Goal: Task Accomplishment & Management: Complete application form

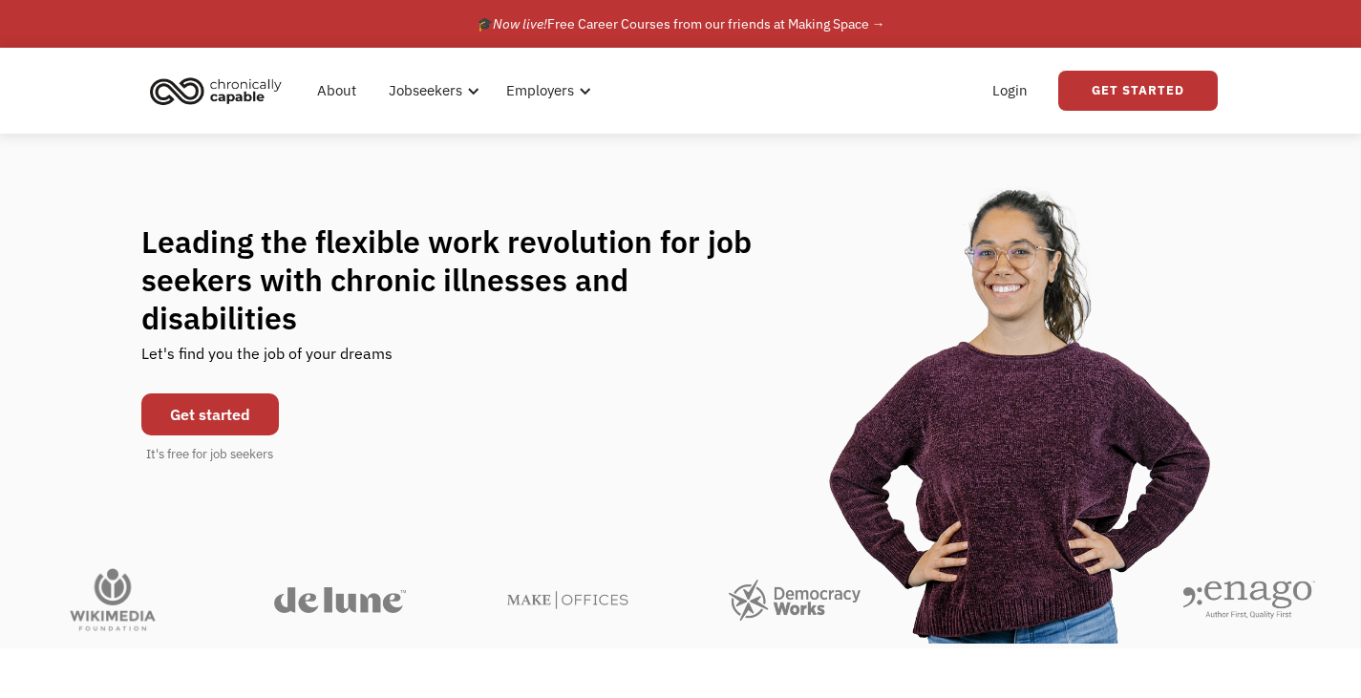
click at [200, 393] on link "Get started" at bounding box center [210, 414] width 138 height 42
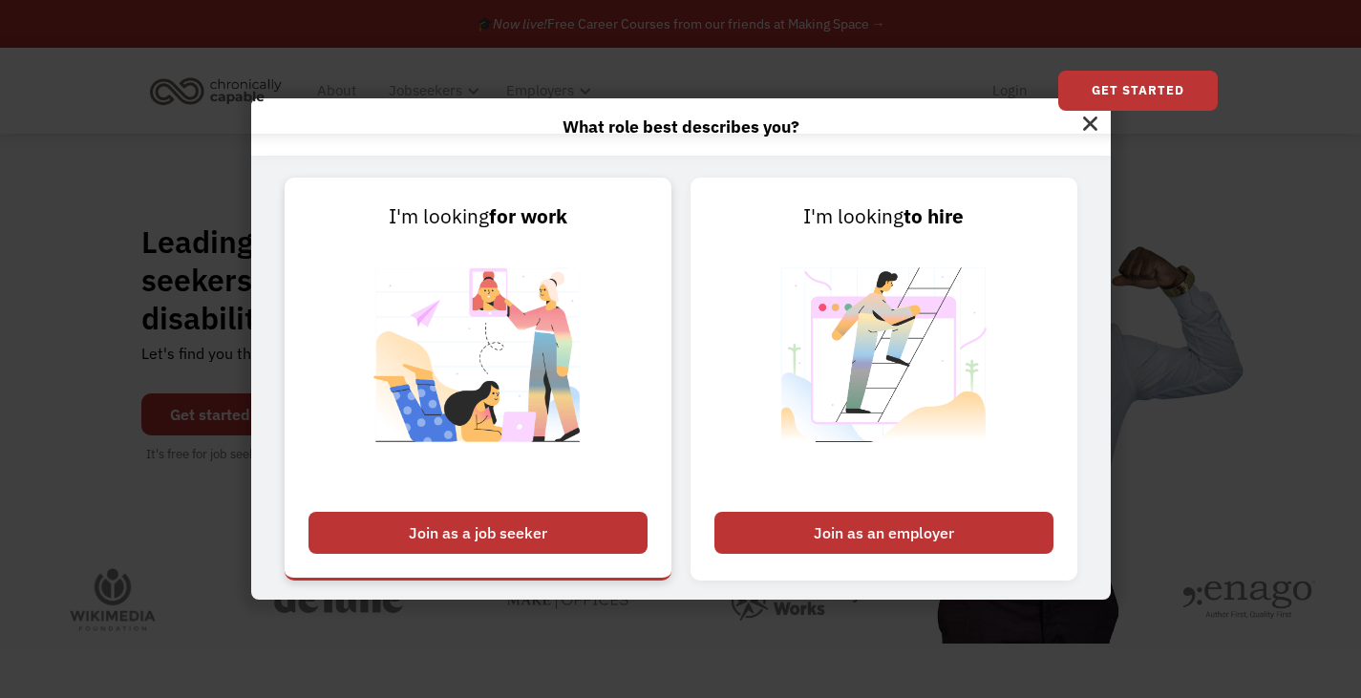
click at [482, 523] on div "Join as a job seeker" at bounding box center [477, 533] width 339 height 42
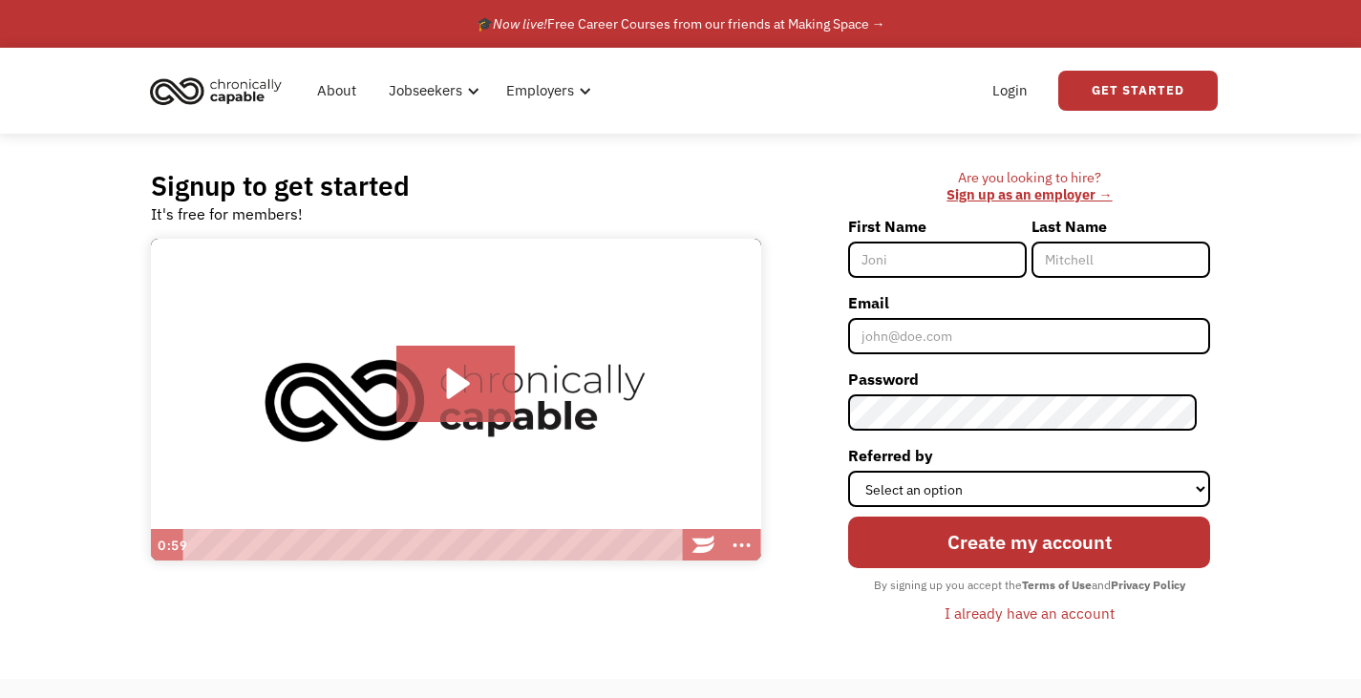
click at [949, 254] on input "First Name" at bounding box center [937, 260] width 179 height 36
click at [914, 255] on input "First Name" at bounding box center [937, 260] width 179 height 36
type input "Evie"
type input "Alvarado-DeLeon"
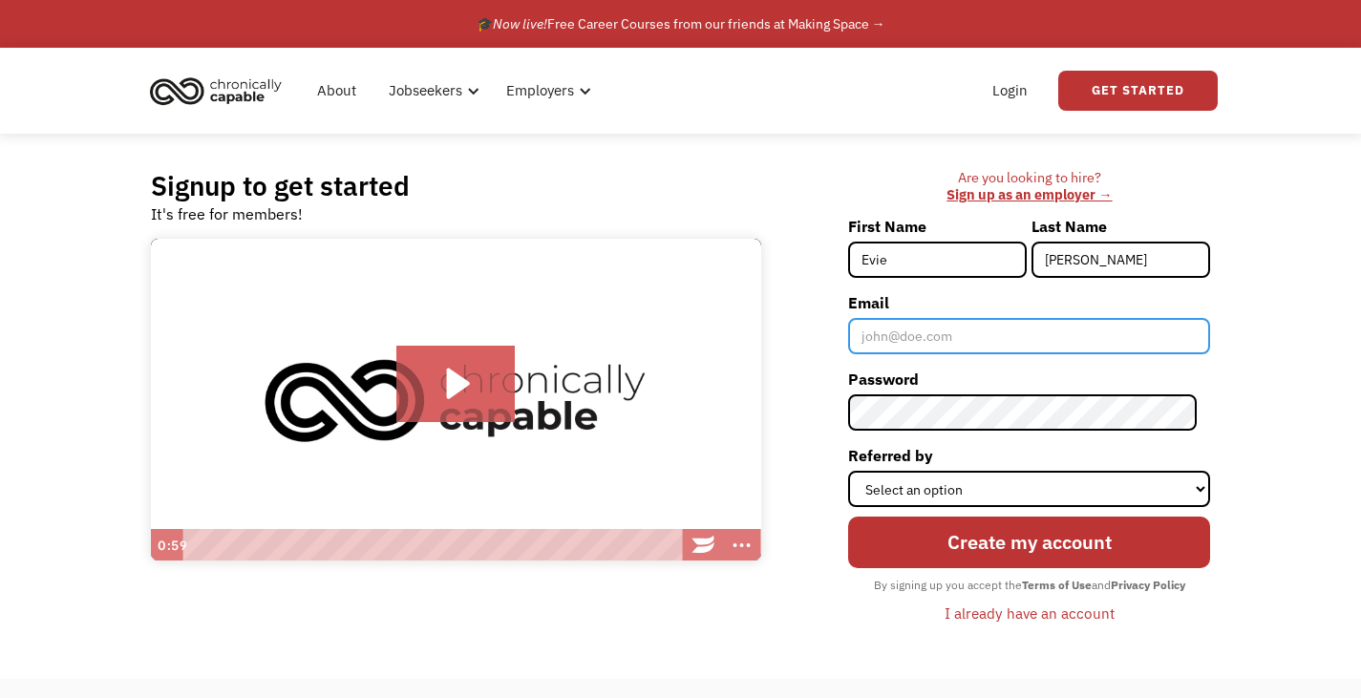
click at [1012, 342] on input "Email" at bounding box center [1029, 336] width 362 height 36
drag, startPoint x: 1047, startPoint y: 334, endPoint x: 979, endPoint y: 336, distance: 67.8
click at [979, 336] on input "eviealvarado10@yahoo.com" at bounding box center [1029, 336] width 362 height 36
type input "[EMAIL_ADDRESS][DOMAIN_NAME]"
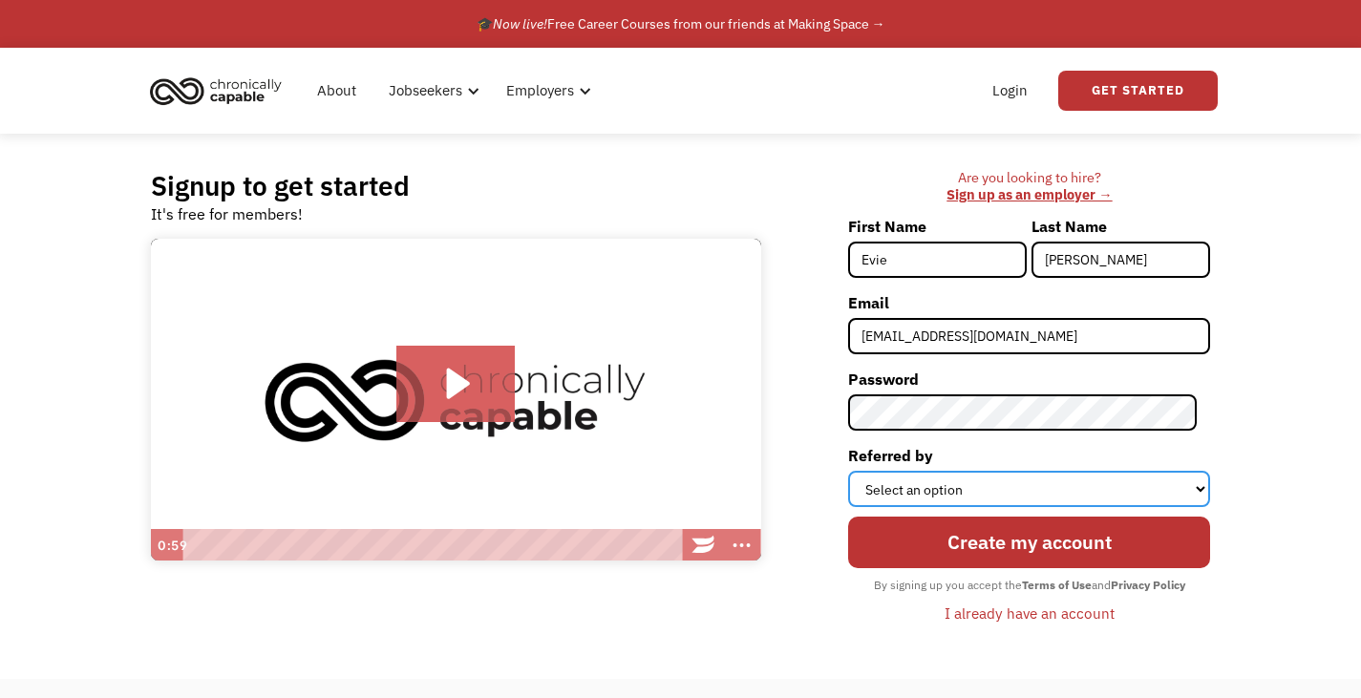
click at [952, 482] on select "Select an option Instagram Facebook Twitter Search Engine News Article Word of …" at bounding box center [1029, 489] width 362 height 36
select select "Search Engine"
click at [861, 471] on select "Select an option Instagram Facebook Twitter Search Engine News Article Word of …" at bounding box center [1029, 489] width 362 height 36
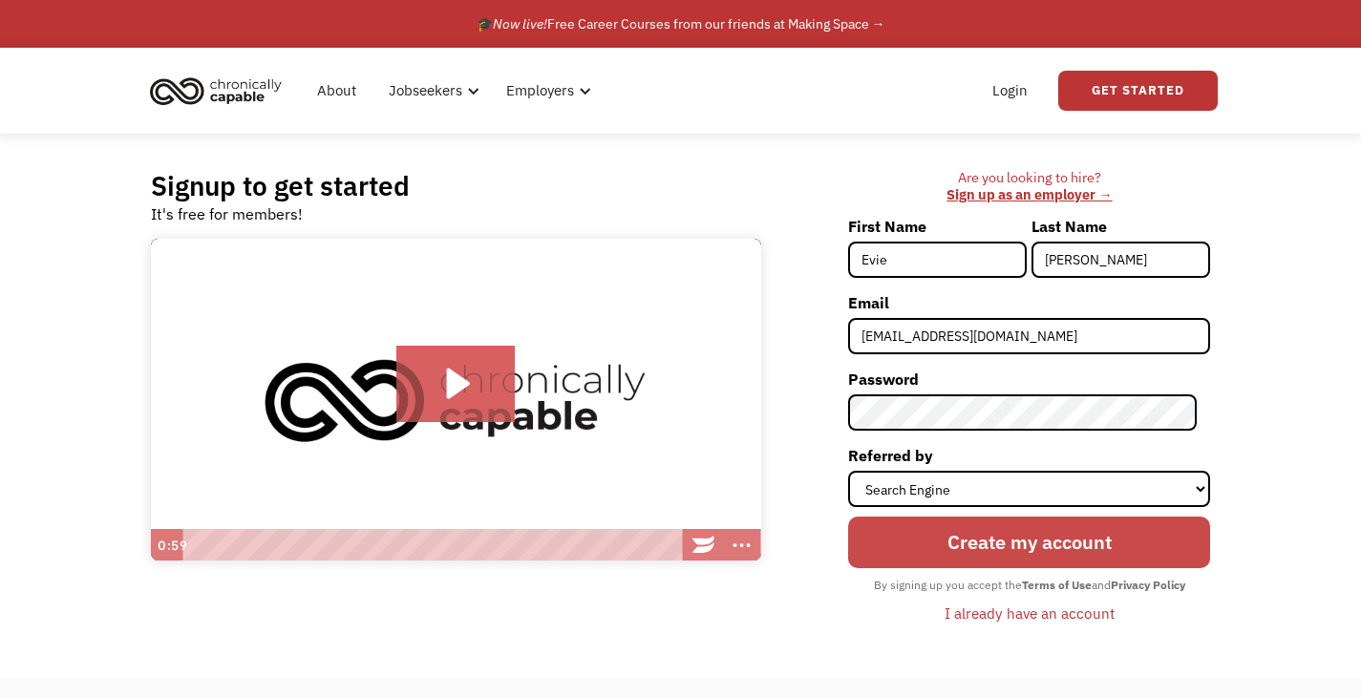
click at [1025, 542] on input "Create my account" at bounding box center [1029, 542] width 362 height 51
click at [992, 543] on input "Create my account" at bounding box center [1029, 542] width 362 height 51
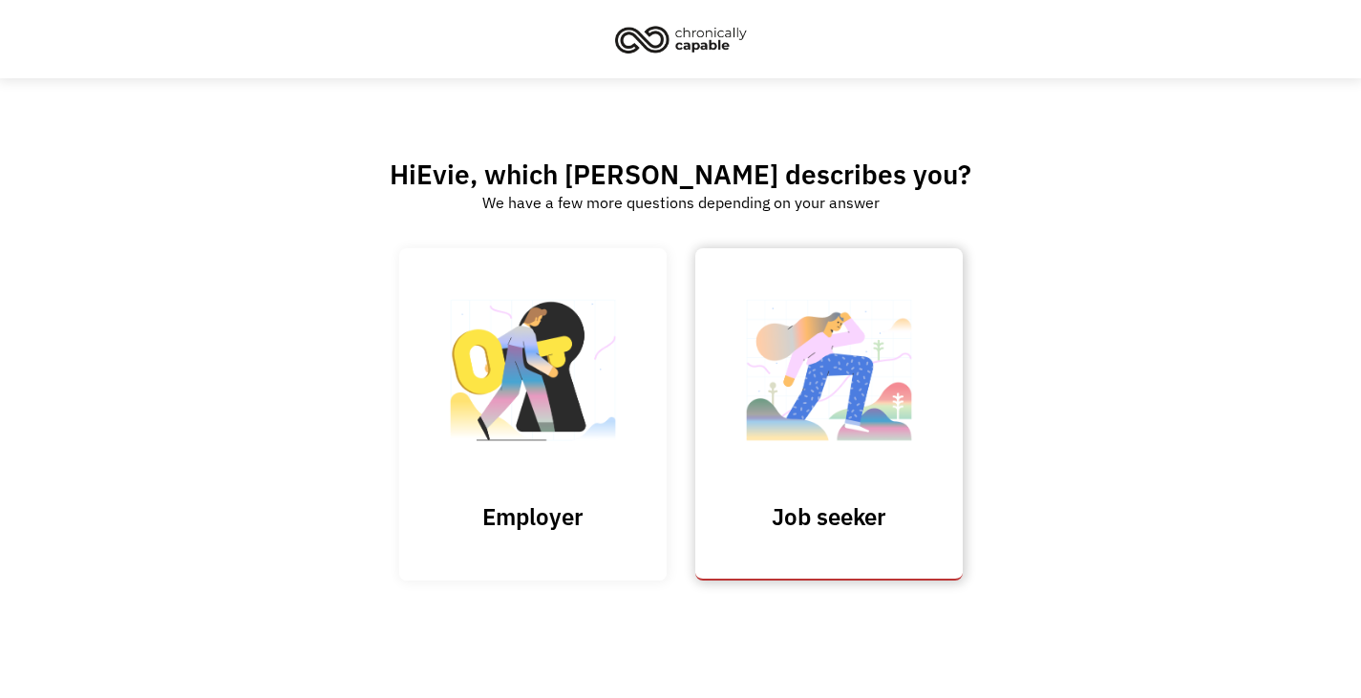
click at [825, 434] on img at bounding box center [828, 380] width 191 height 186
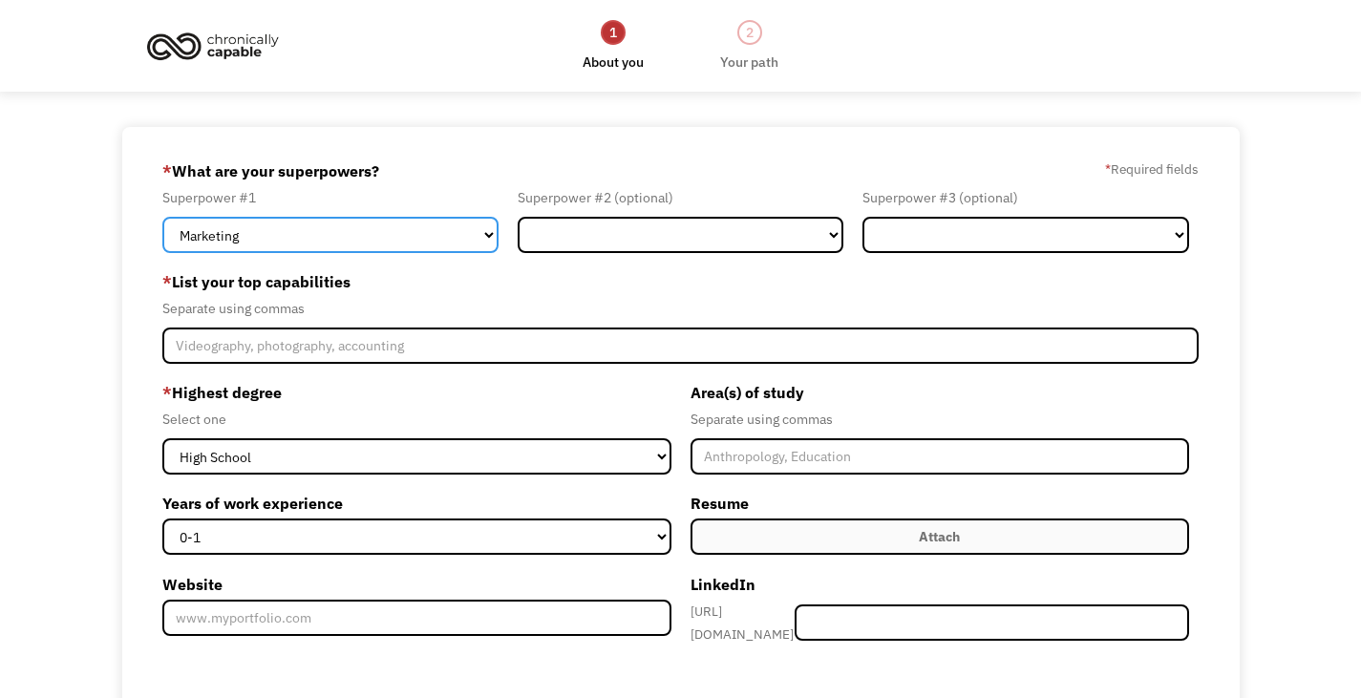
click at [480, 234] on select "Marketing Human Resources Finance Technology Operations Sales Industrial & Manu…" at bounding box center [329, 235] width 335 height 36
select select "Administration"
click at [162, 217] on select "Marketing Human Resources Finance Technology Operations Sales Industrial & Manu…" at bounding box center [329, 235] width 335 height 36
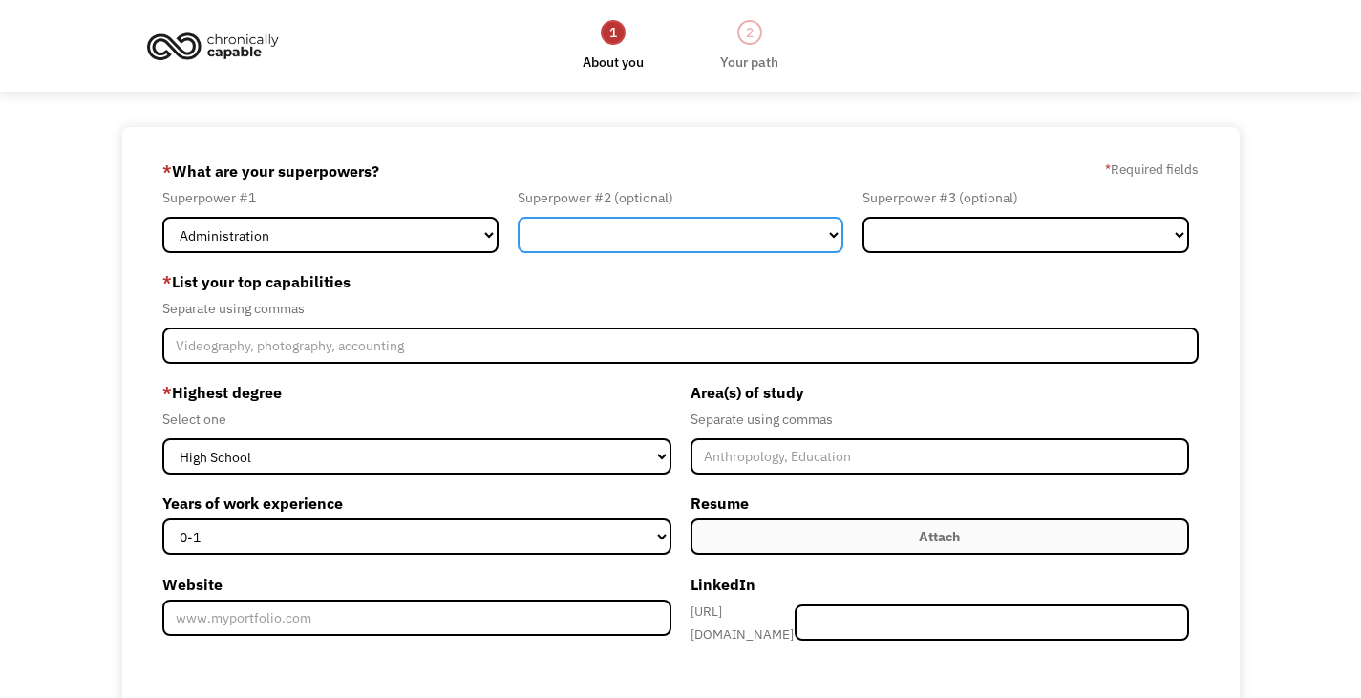
click at [839, 237] on select "Marketing Human Resources Finance Technology Operations Sales Industrial & Manu…" at bounding box center [681, 235] width 326 height 36
select select "Finance"
click at [518, 217] on select "Marketing Human Resources Finance Technology Operations Sales Industrial & Manu…" at bounding box center [681, 235] width 326 height 36
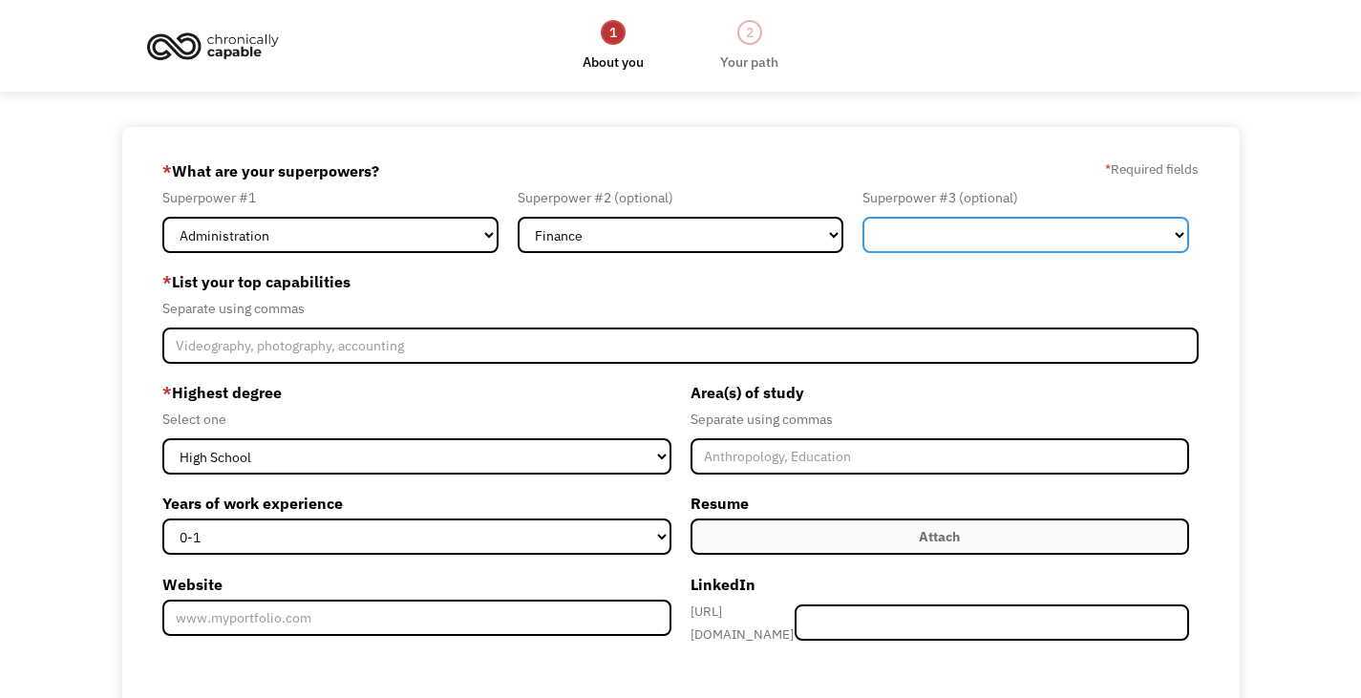
click at [1177, 229] on select "Marketing Human Resources Finance Technology Operations Sales Industrial & Manu…" at bounding box center [1025, 235] width 326 height 36
select select "Other"
click at [862, 217] on select "Marketing Human Resources Finance Technology Operations Sales Industrial & Manu…" at bounding box center [1025, 235] width 326 height 36
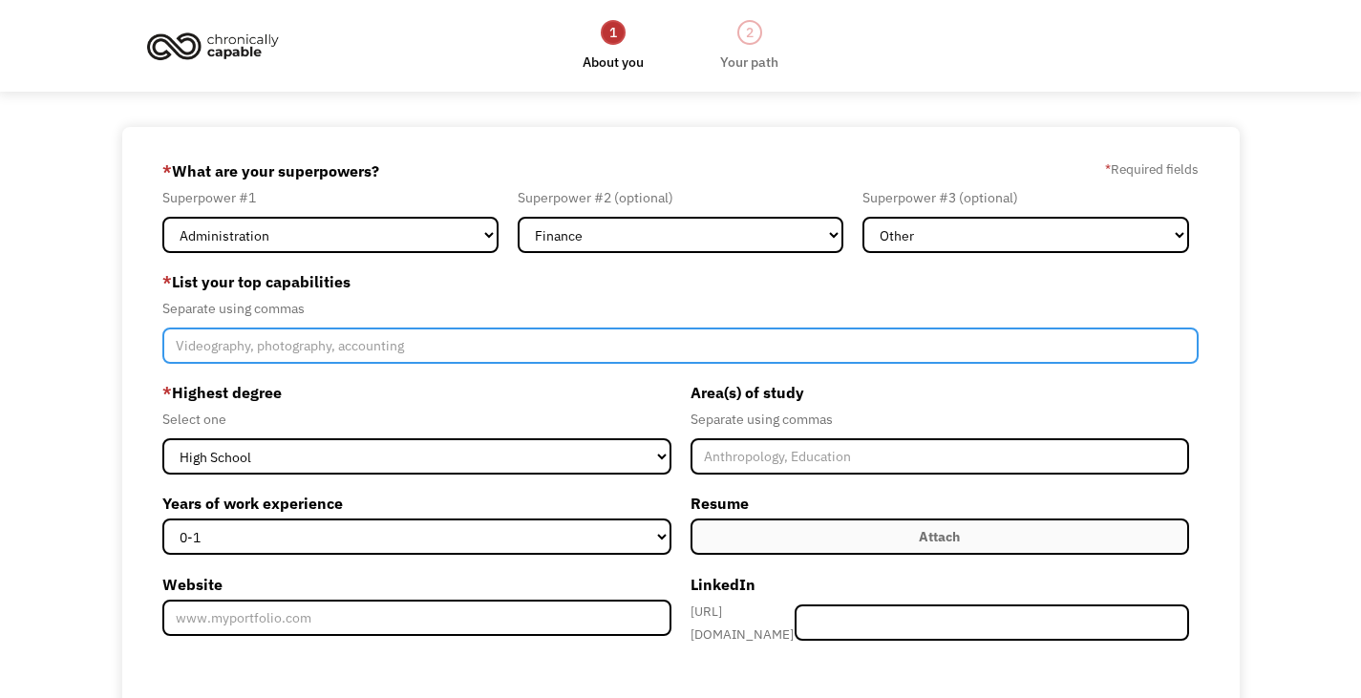
click at [262, 350] on input "Member-Create-Step1" at bounding box center [680, 346] width 1036 height 36
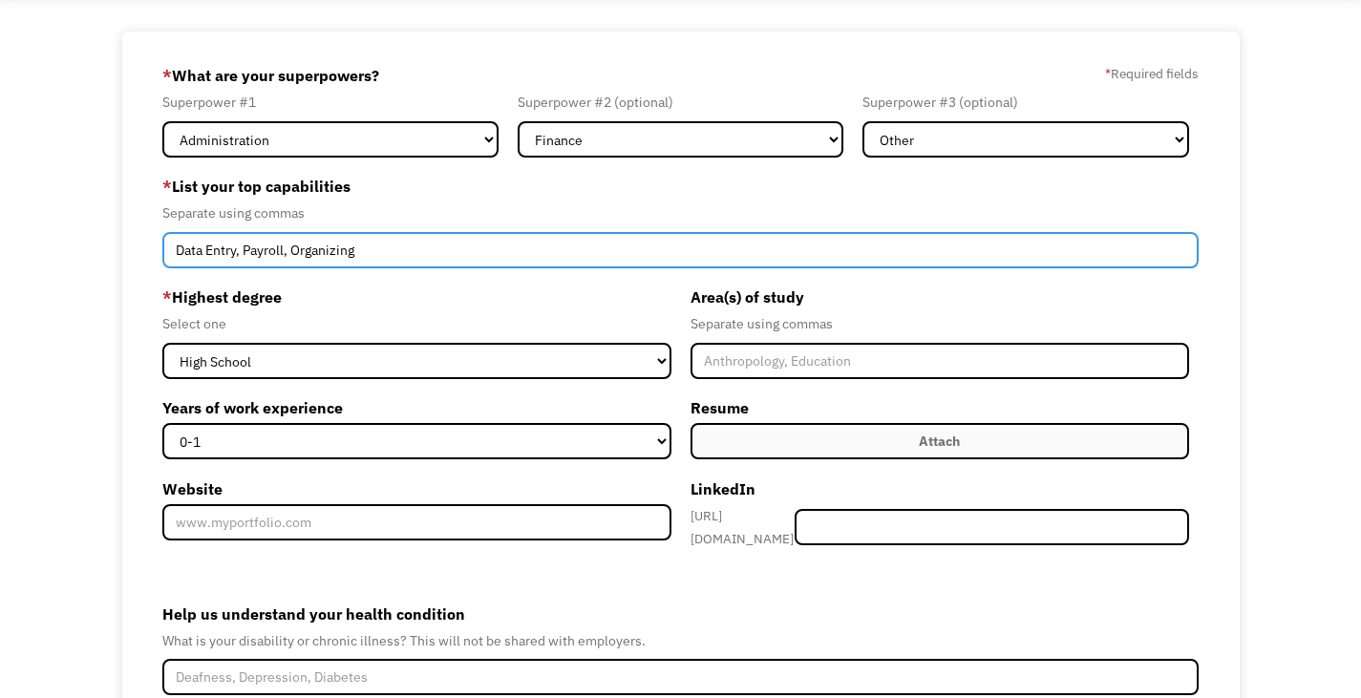
type input "Data Entry, Payroll, Organizing"
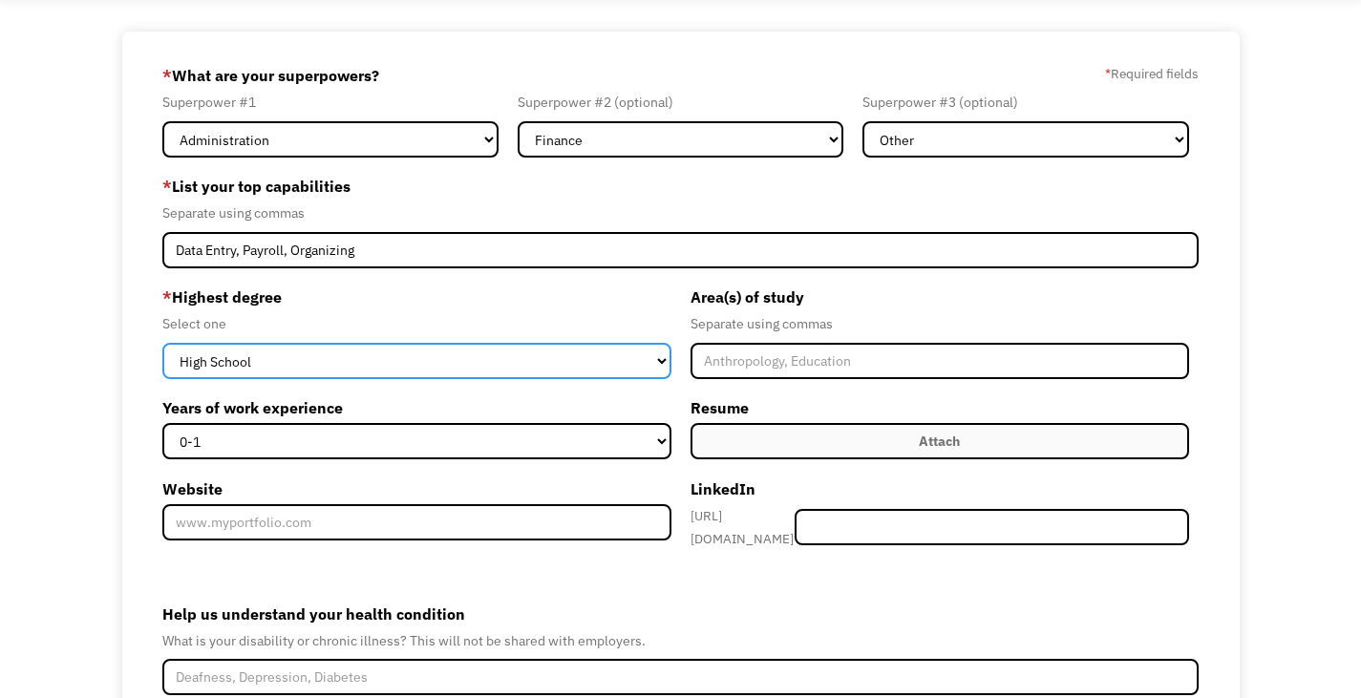
click at [666, 354] on select "High School Associates Bachelors Master's PhD" at bounding box center [416, 361] width 508 height 36
select select "masters"
click at [162, 343] on select "High School Associates Bachelors Master's PhD" at bounding box center [416, 361] width 508 height 36
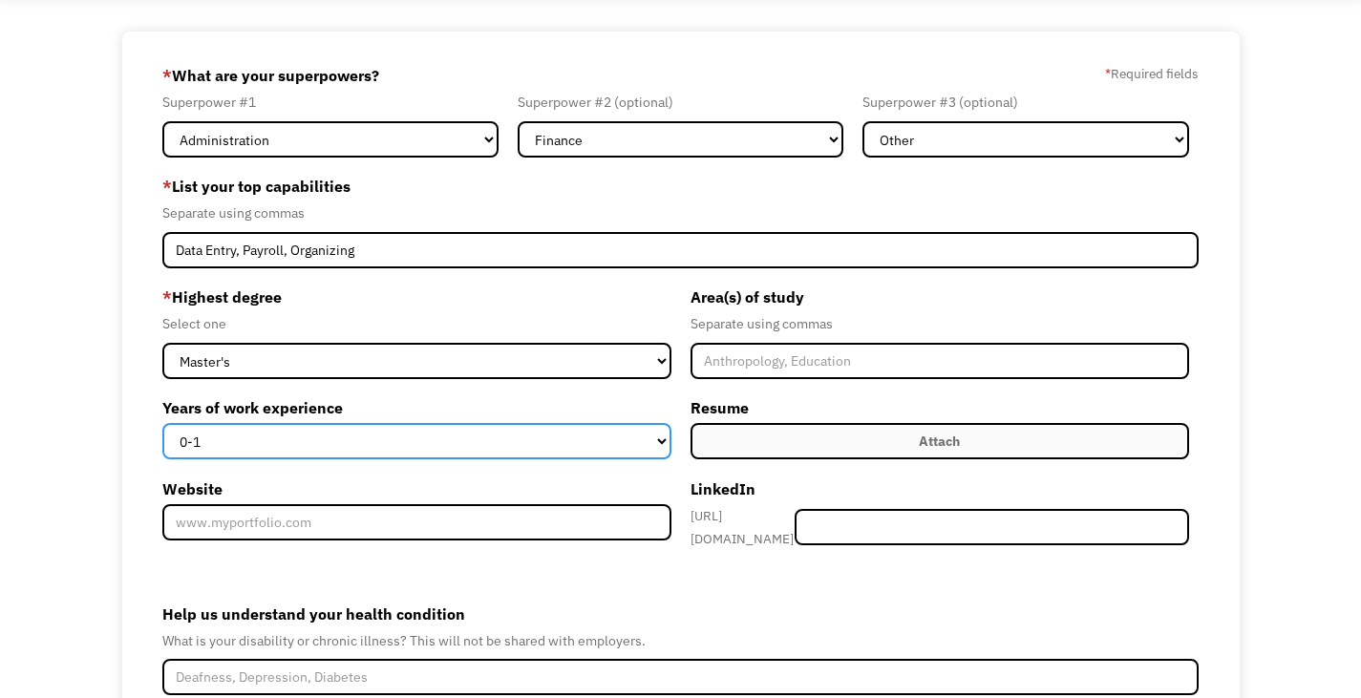
click at [661, 436] on select "0-1 2-4 5-10 11-15 15+" at bounding box center [416, 441] width 508 height 36
select select "5-10"
click at [162, 423] on select "0-1 2-4 5-10 11-15 15+" at bounding box center [416, 441] width 508 height 36
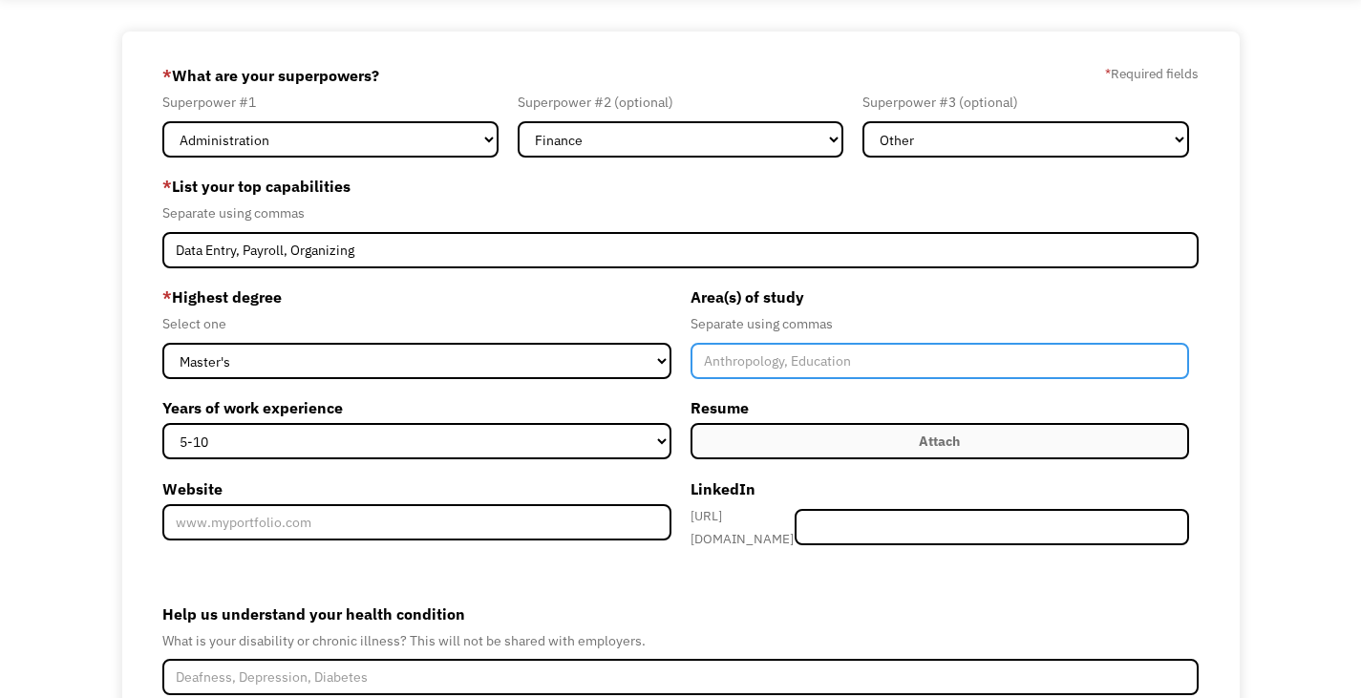
click at [888, 351] on input "Member-Create-Step1" at bounding box center [940, 361] width 499 height 36
click at [795, 360] on input "Member-Create-Step1" at bounding box center [940, 361] width 499 height 36
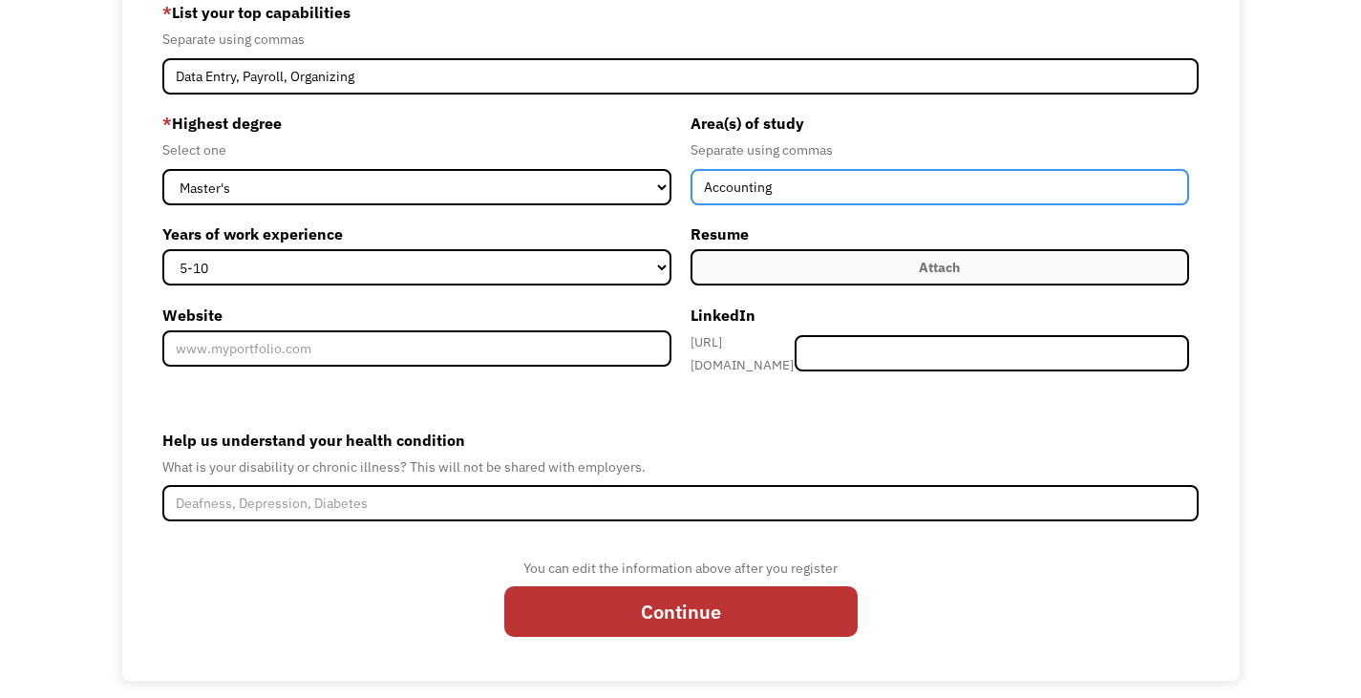
scroll to position [277, 0]
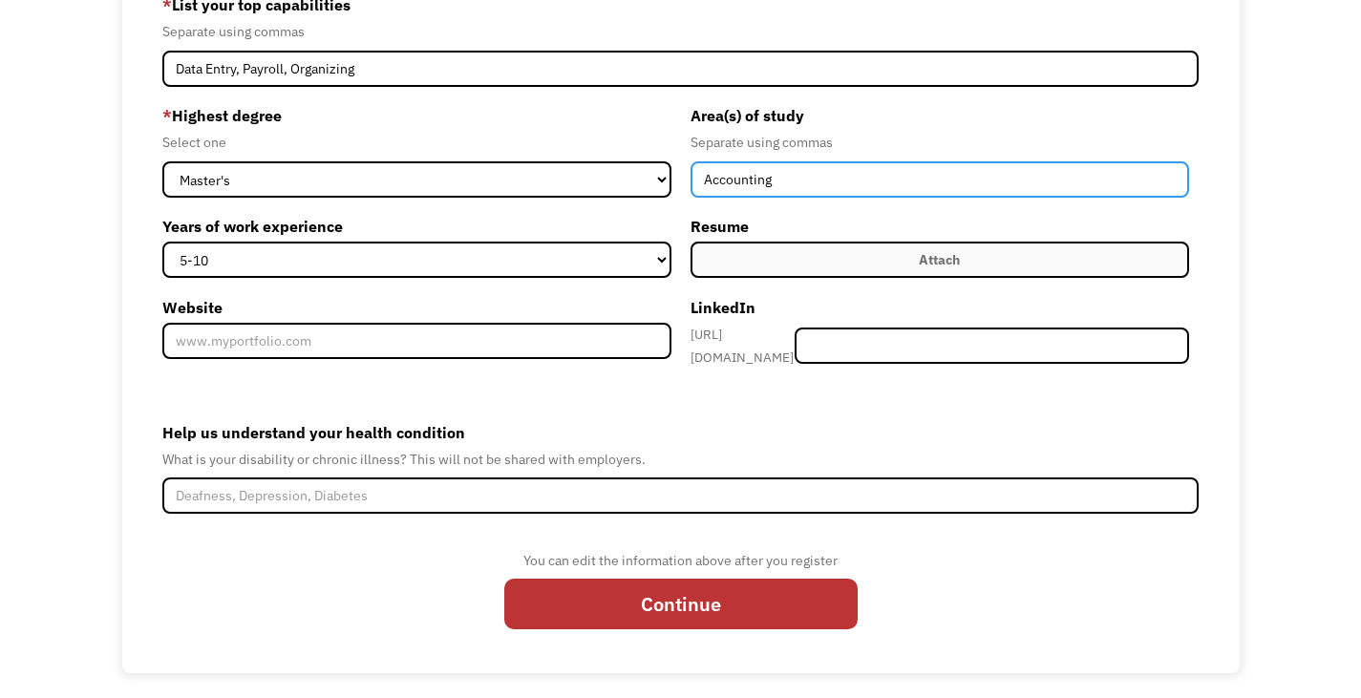
type input "Accounting"
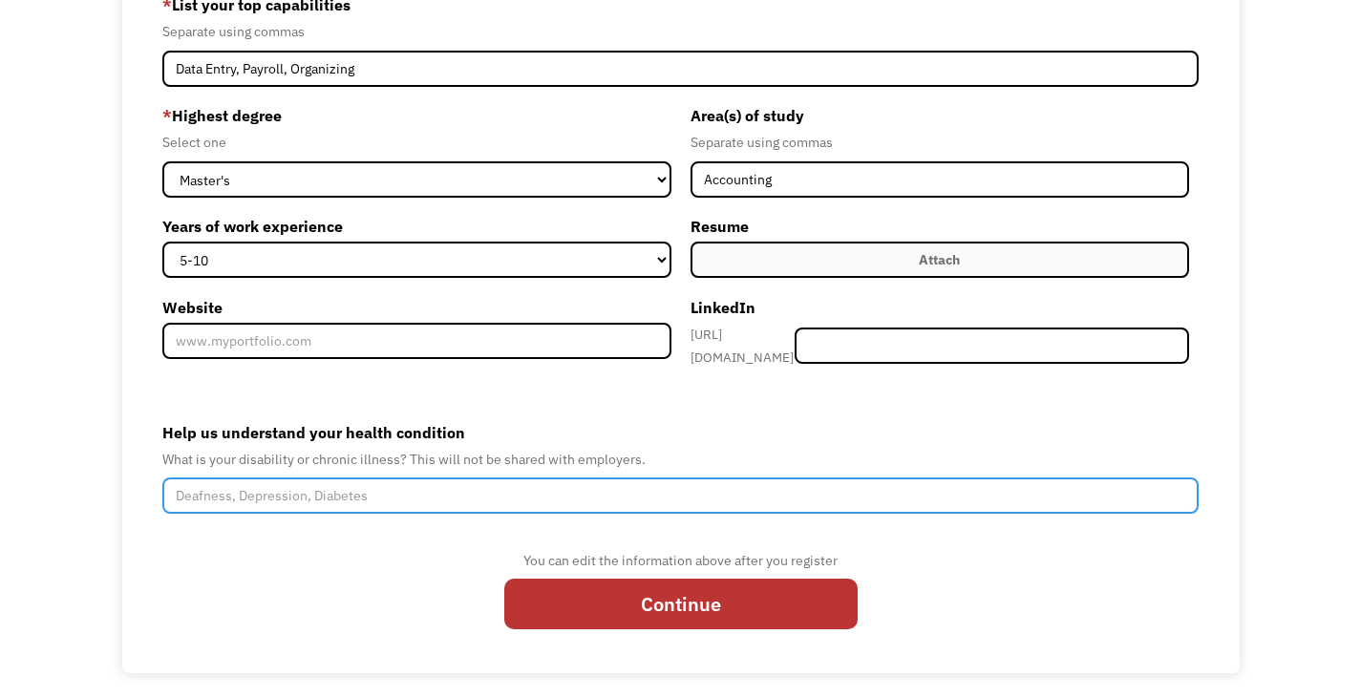
click at [304, 491] on input "Help us understand your health condition" at bounding box center [680, 496] width 1036 height 36
drag, startPoint x: 458, startPoint y: 481, endPoint x: 442, endPoint y: 481, distance: 16.2
click at [442, 481] on input "Cerebral Palsy on the right side, leg length descreptency" at bounding box center [680, 496] width 1036 height 36
click at [455, 488] on input "Cerebral Palsy on the right side, leg length descreptency" at bounding box center [680, 496] width 1036 height 36
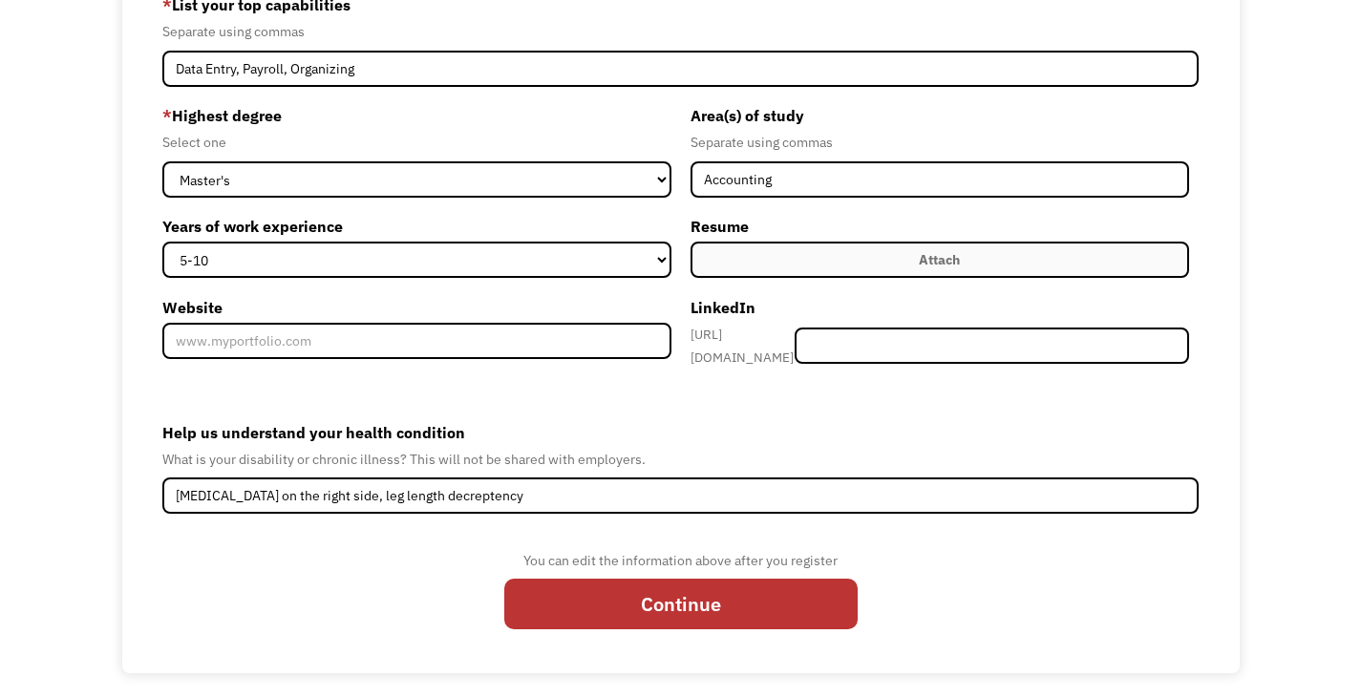
drag, startPoint x: 484, startPoint y: 483, endPoint x: 415, endPoint y: 553, distance: 98.6
click at [415, 553] on div "You can edit the information above after you register Continue" at bounding box center [680, 596] width 1036 height 95
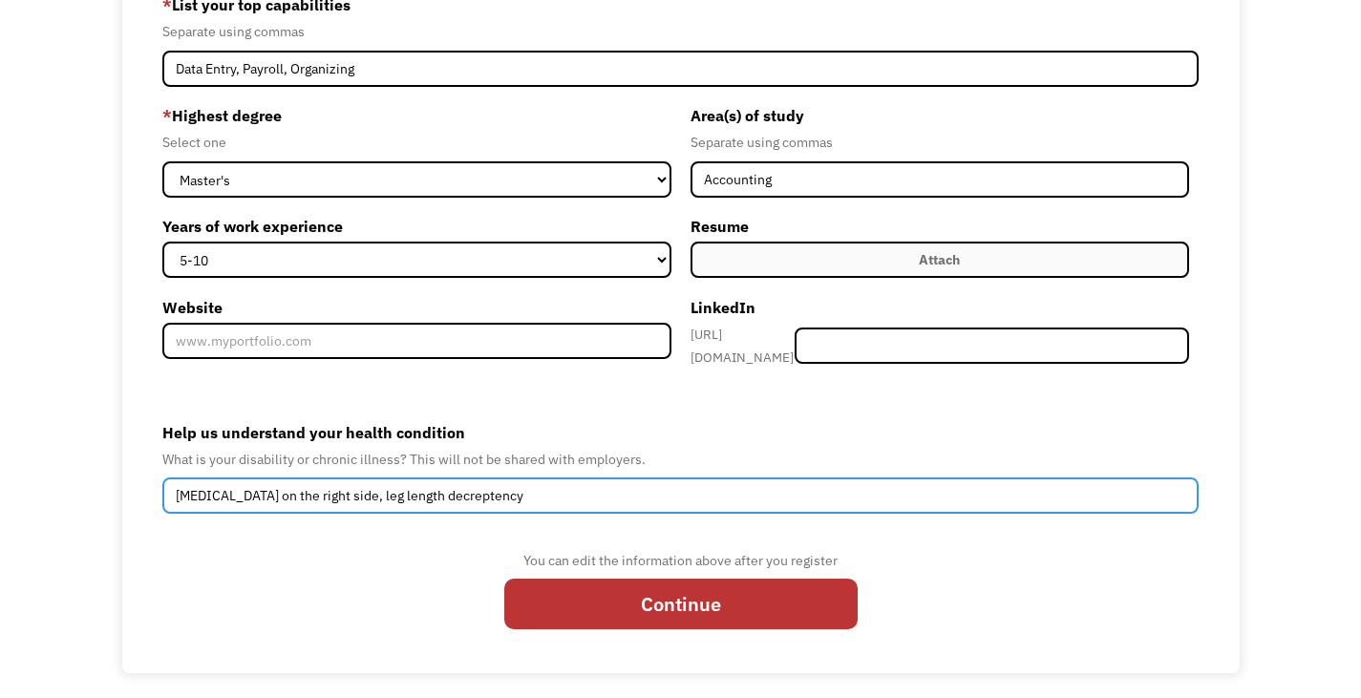
drag, startPoint x: 517, startPoint y: 484, endPoint x: 433, endPoint y: 483, distance: 84.1
click at [433, 483] on input "Cerebral Palsy on the right side, leg length decreptency" at bounding box center [680, 496] width 1036 height 36
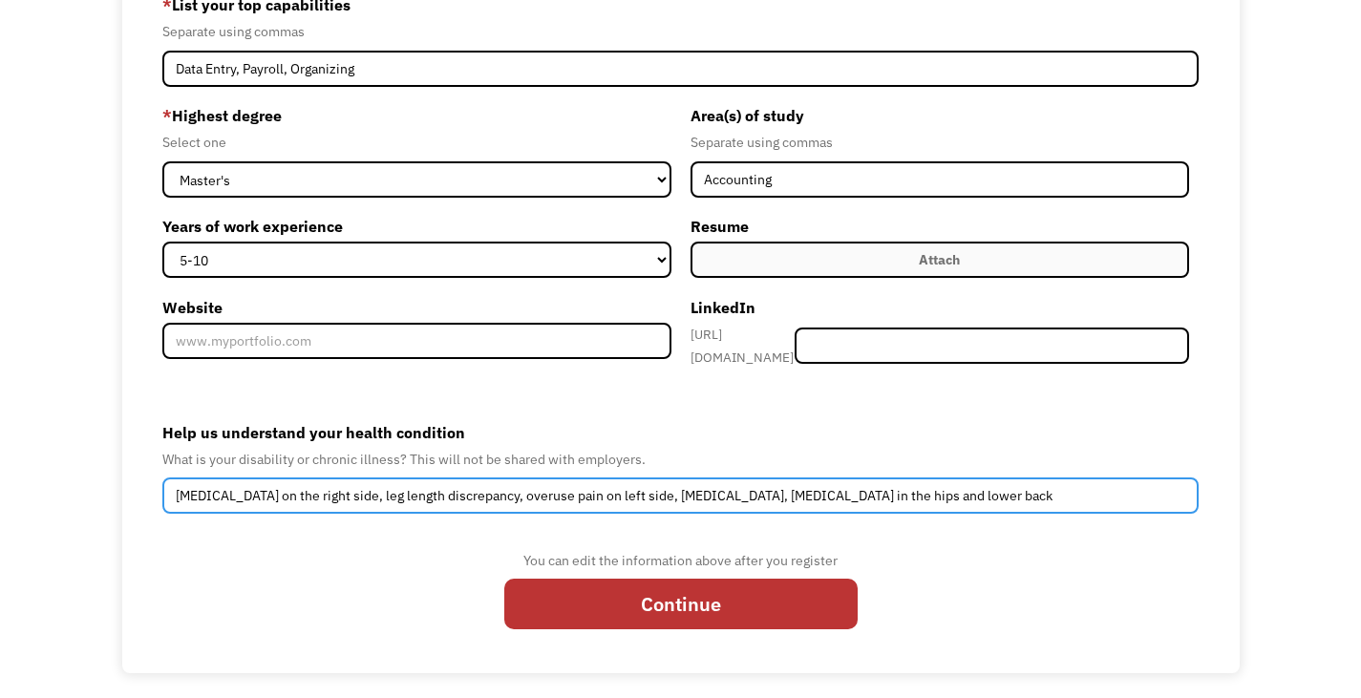
type input "Cerebral Palsy on the right side, leg length discrepancy, overuse pain on left …"
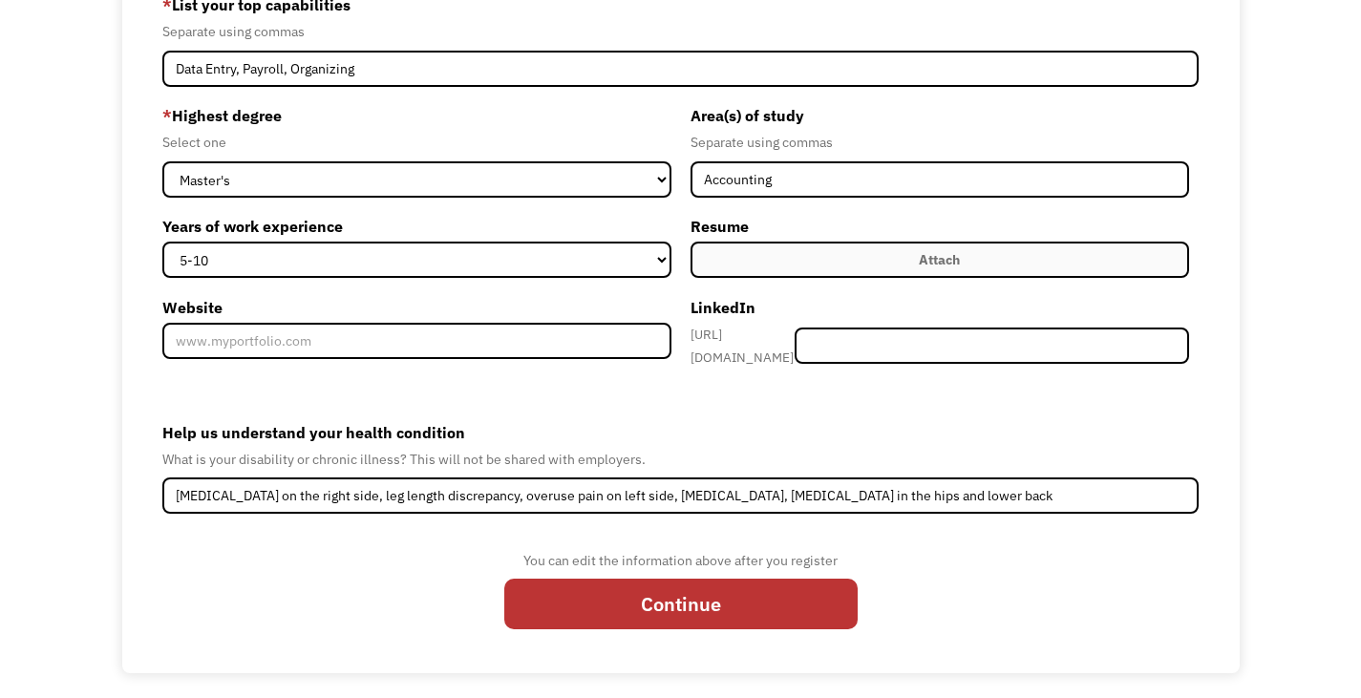
click at [921, 257] on div "Attach" at bounding box center [939, 259] width 41 height 23
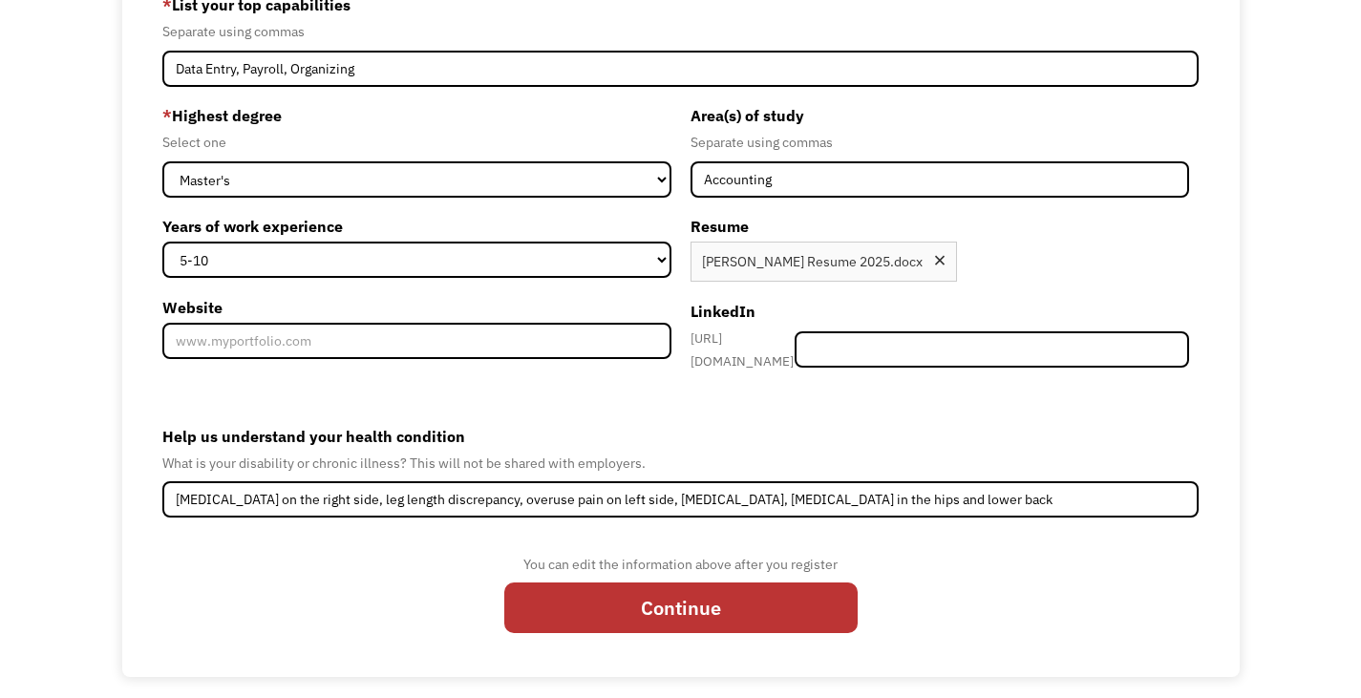
scroll to position [281, 0]
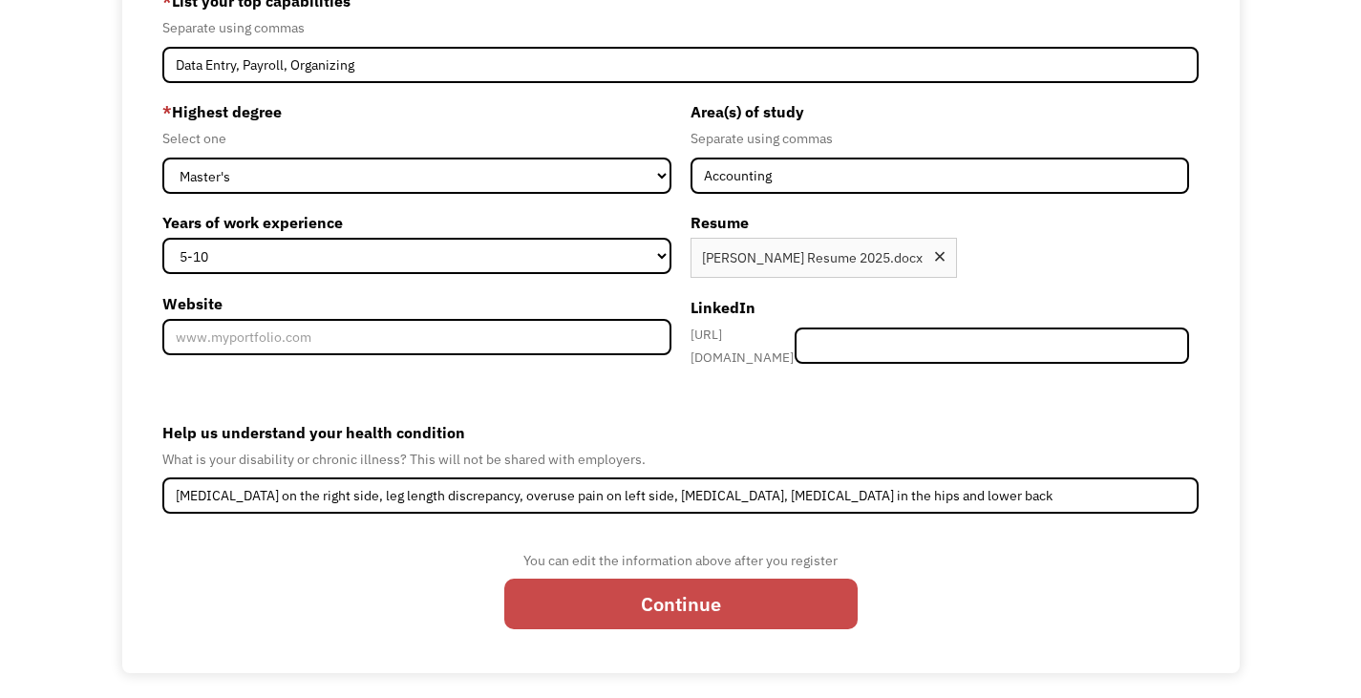
click at [598, 585] on input "Continue" at bounding box center [680, 604] width 353 height 51
type input "Please wait..."
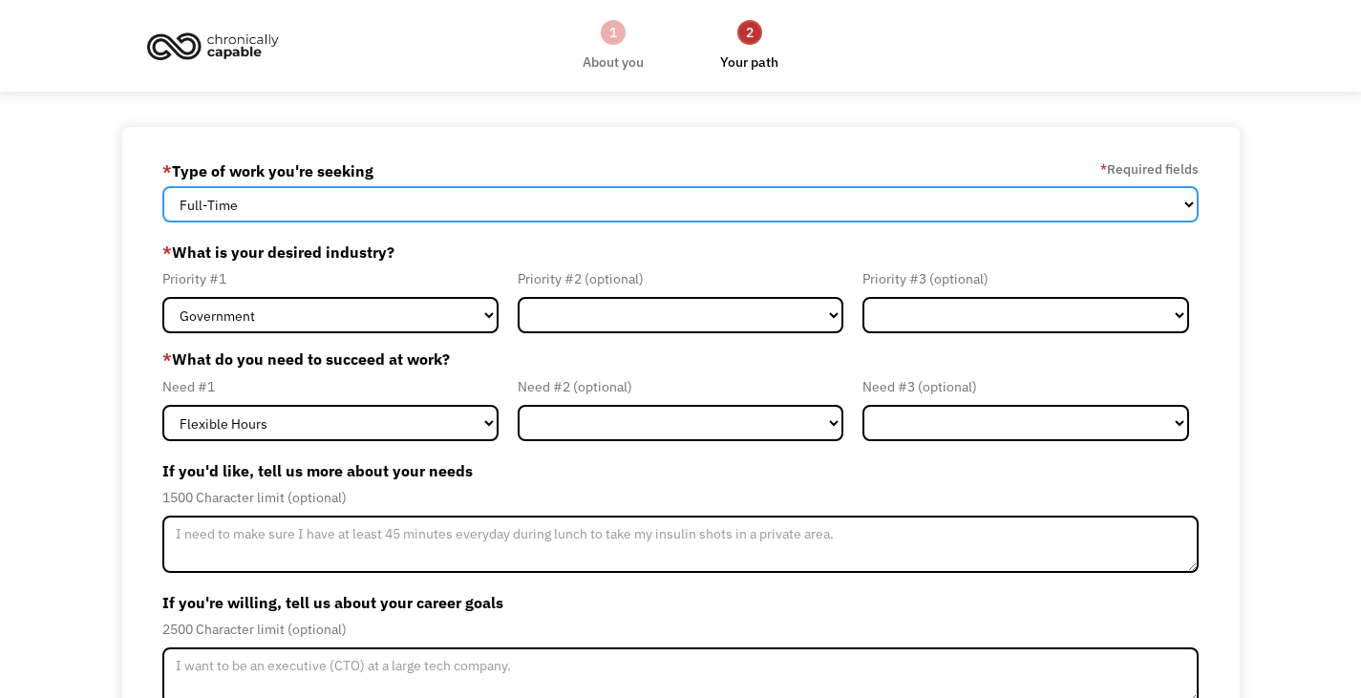
click at [273, 206] on select "Full-Time Part-Time Both Full-Time and Part-Time" at bounding box center [680, 204] width 1036 height 36
select select "part-time"
click at [162, 186] on select "Full-Time Part-Time Both Full-Time and Part-Time" at bounding box center [680, 204] width 1036 height 36
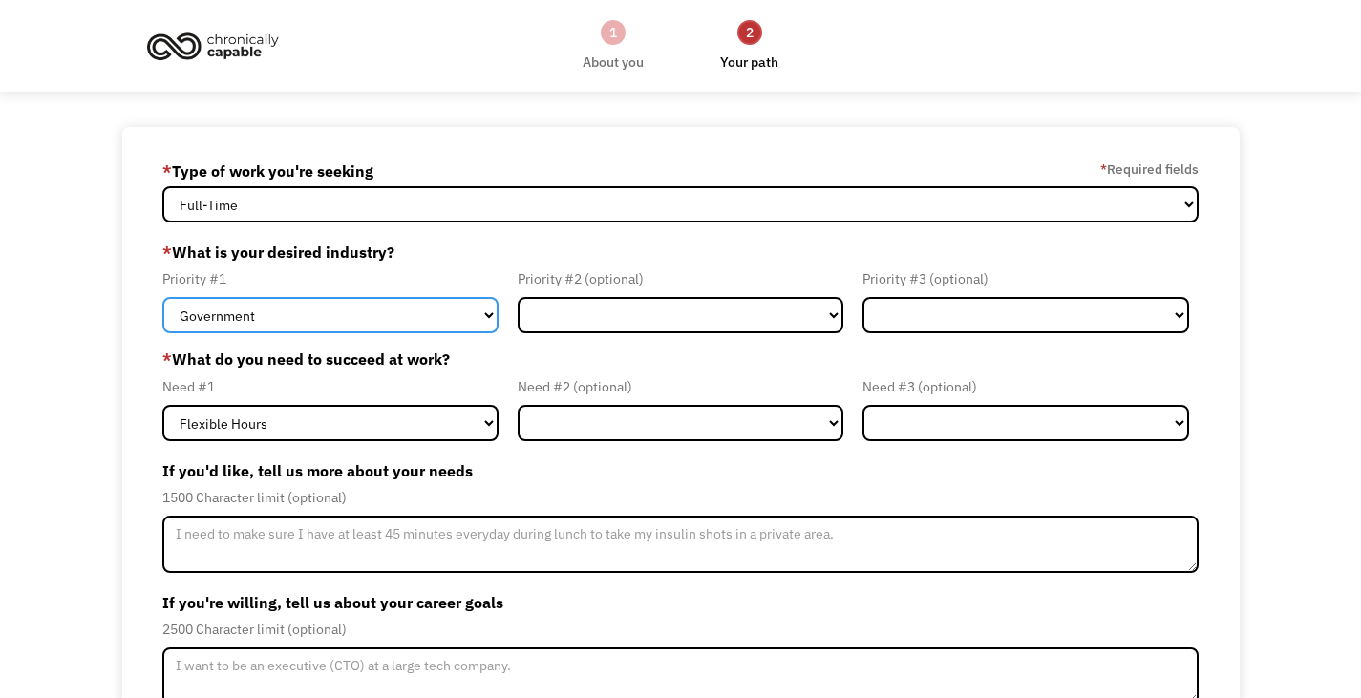
click at [484, 310] on select "Government Finance & Insurance Health & Social Care Tech & Engineering Creative…" at bounding box center [329, 315] width 335 height 36
select select "Administrative"
click at [162, 297] on select "Government Finance & Insurance Health & Social Care Tech & Engineering Creative…" at bounding box center [329, 315] width 335 height 36
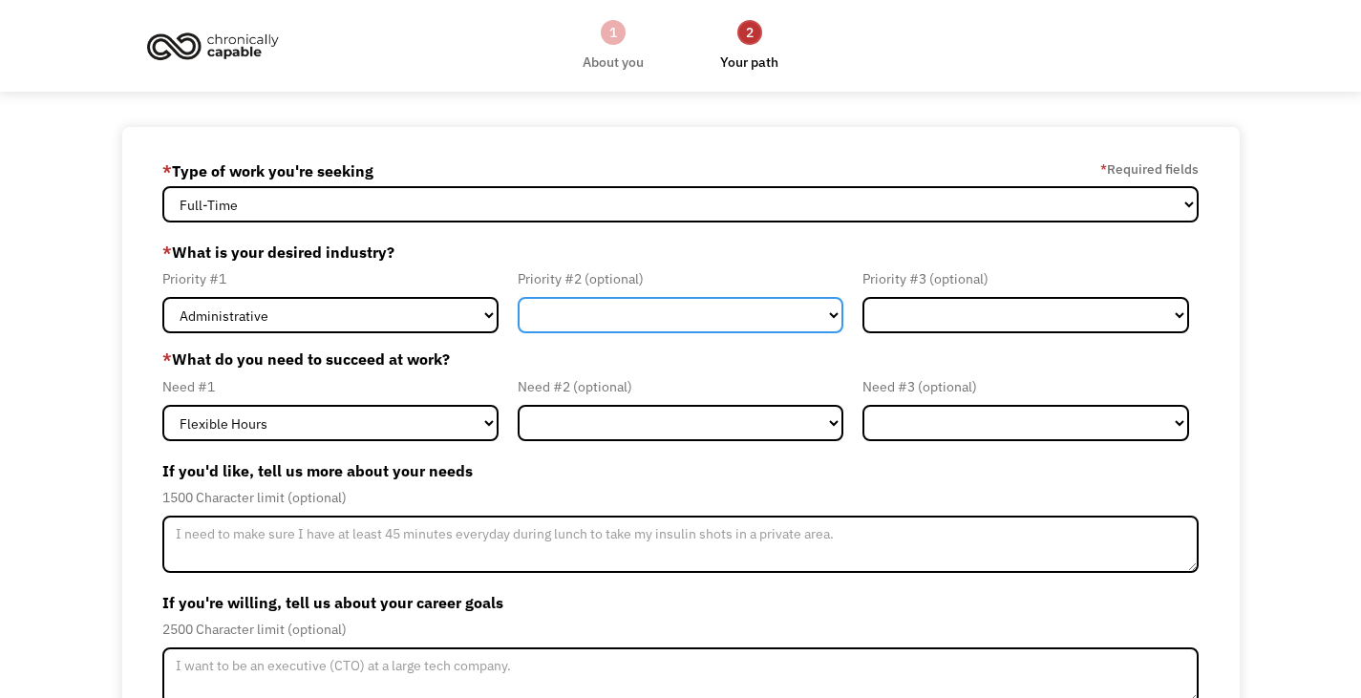
click at [820, 307] on select "Government Finance & Insurance Health & Social Care Tech & Engineering Creative…" at bounding box center [681, 315] width 326 height 36
select select "Finance & Insurance"
click at [518, 297] on select "Government Finance & Insurance Health & Social Care Tech & Engineering Creative…" at bounding box center [681, 315] width 326 height 36
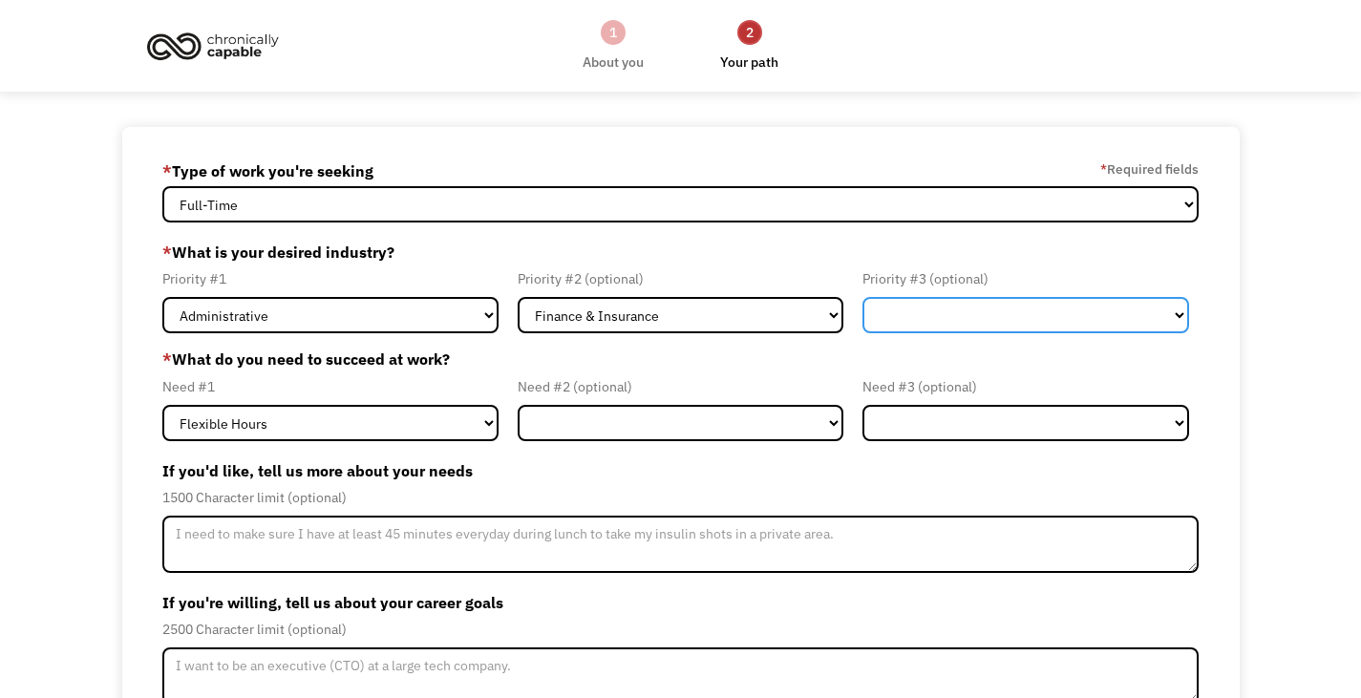
click at [927, 317] on select "Government Finance & Insurance Health & Social Care Tech & Engineering Creative…" at bounding box center [1025, 315] width 326 height 36
select select "Other"
click at [862, 297] on select "Government Finance & Insurance Health & Social Care Tech & Engineering Creative…" at bounding box center [1025, 315] width 326 height 36
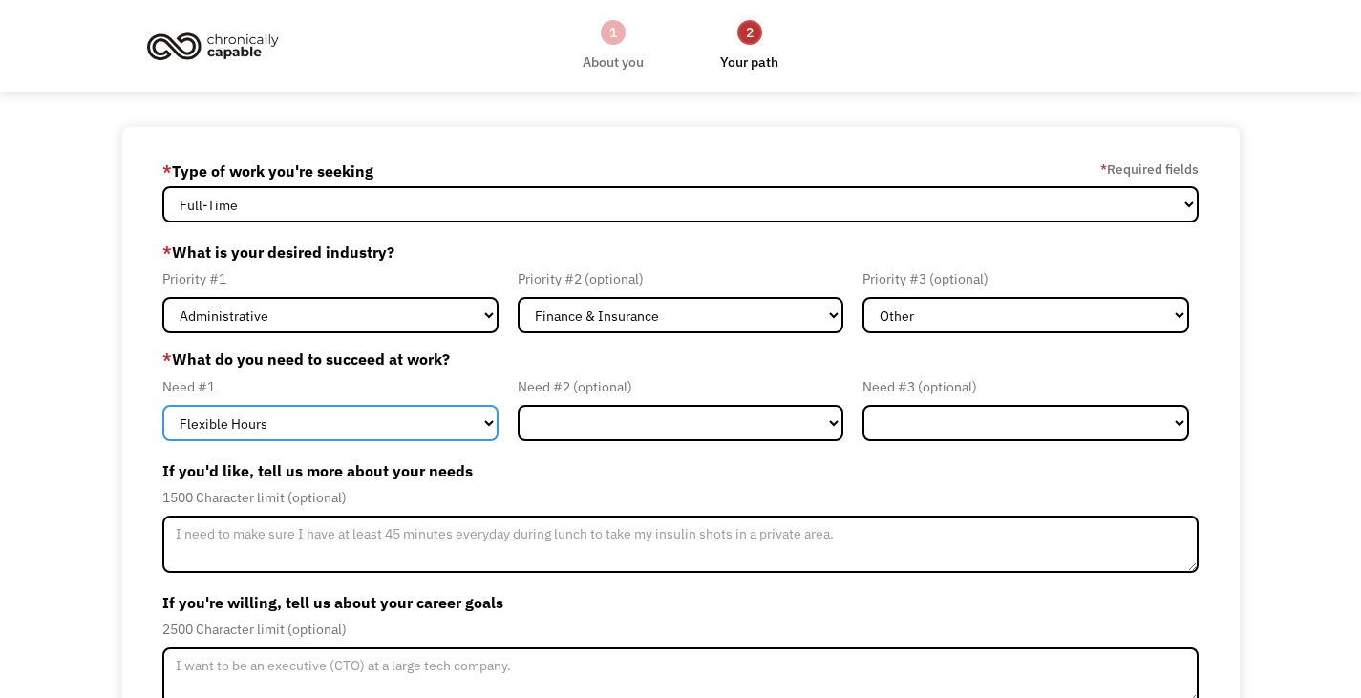
click at [486, 430] on select "Flexible Hours Remote Work Service Animal On-site Accommodations Visual Support…" at bounding box center [329, 423] width 335 height 36
select select "On-site Accommodations"
click at [162, 405] on select "Flexible Hours Remote Work Service Animal On-site Accommodations Visual Support…" at bounding box center [329, 423] width 335 height 36
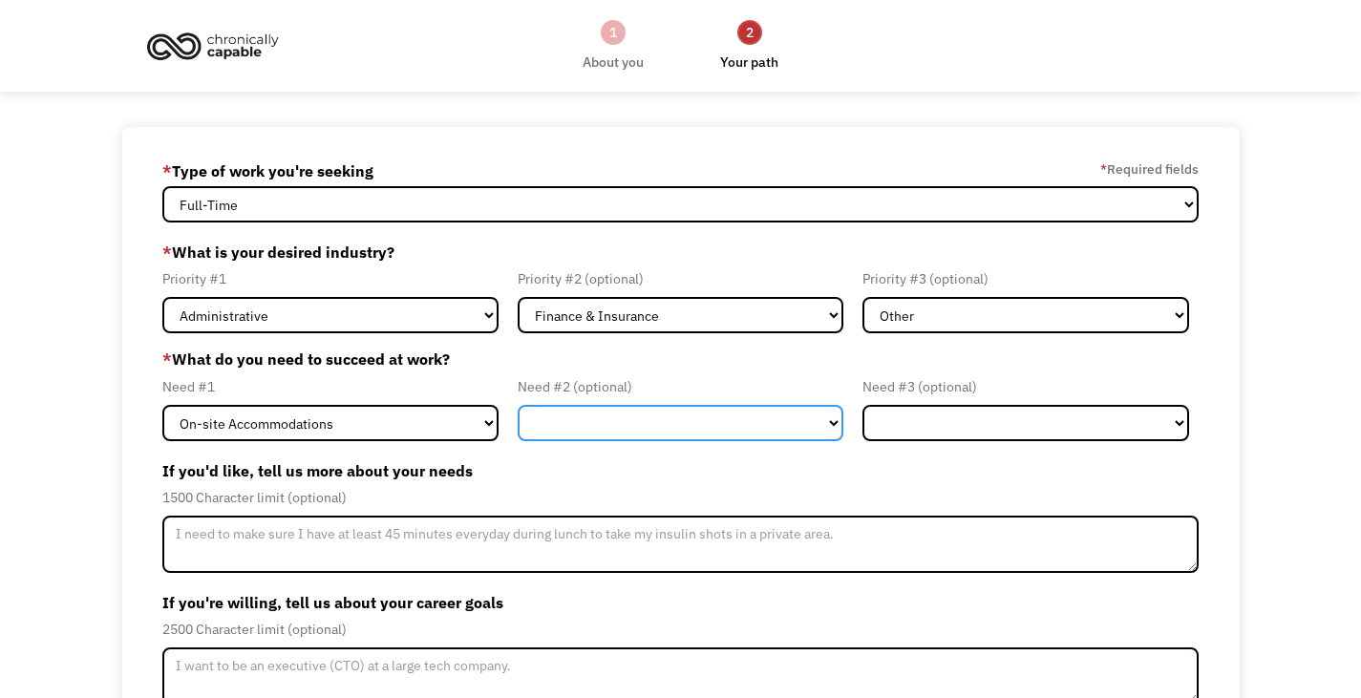
click at [680, 418] on select "Flexible Hours Remote Work Service Animal On-site Accommodations Visual Support…" at bounding box center [681, 423] width 326 height 36
select select "Flexible Hours"
click at [518, 405] on select "Flexible Hours Remote Work Service Animal On-site Accommodations Visual Support…" at bounding box center [681, 423] width 326 height 36
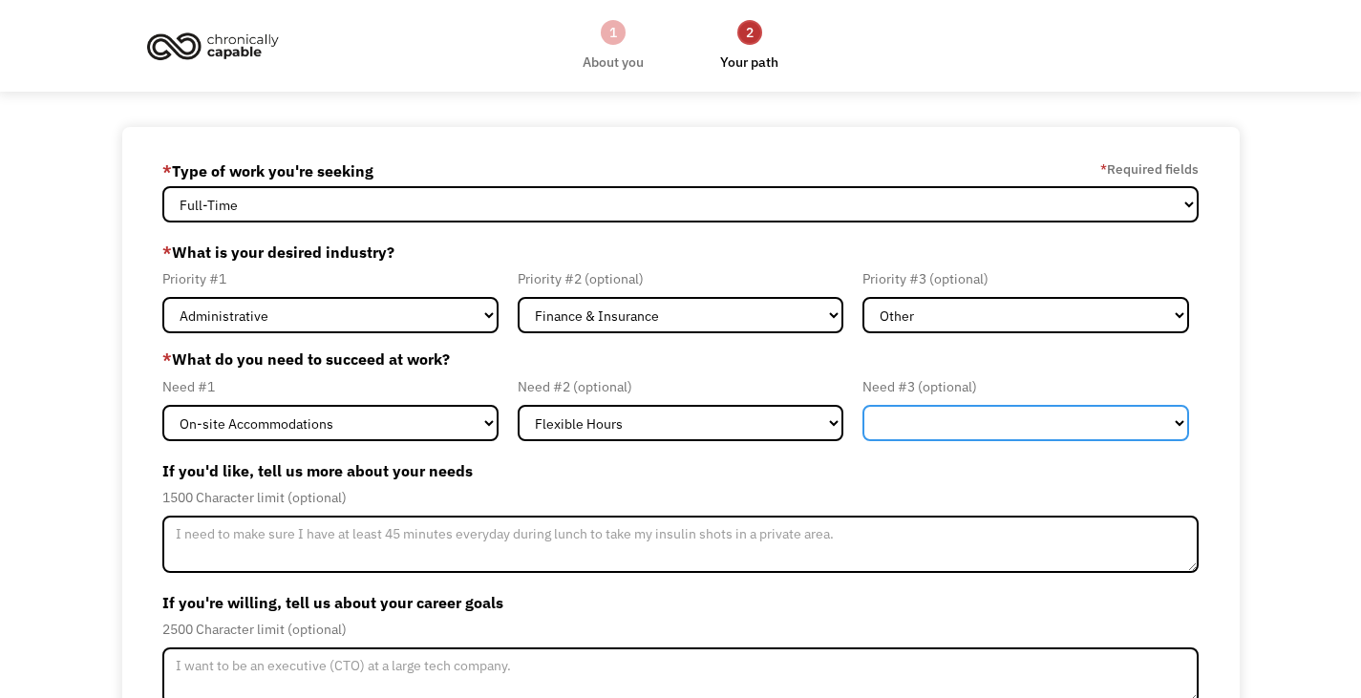
click at [1178, 422] on select "Flexible Hours Remote Work Service Animal On-site Accommodations Visual Support…" at bounding box center [1025, 423] width 326 height 36
select select "Other"
click at [862, 405] on select "Flexible Hours Remote Work Service Animal On-site Accommodations Visual Support…" at bounding box center [1025, 423] width 326 height 36
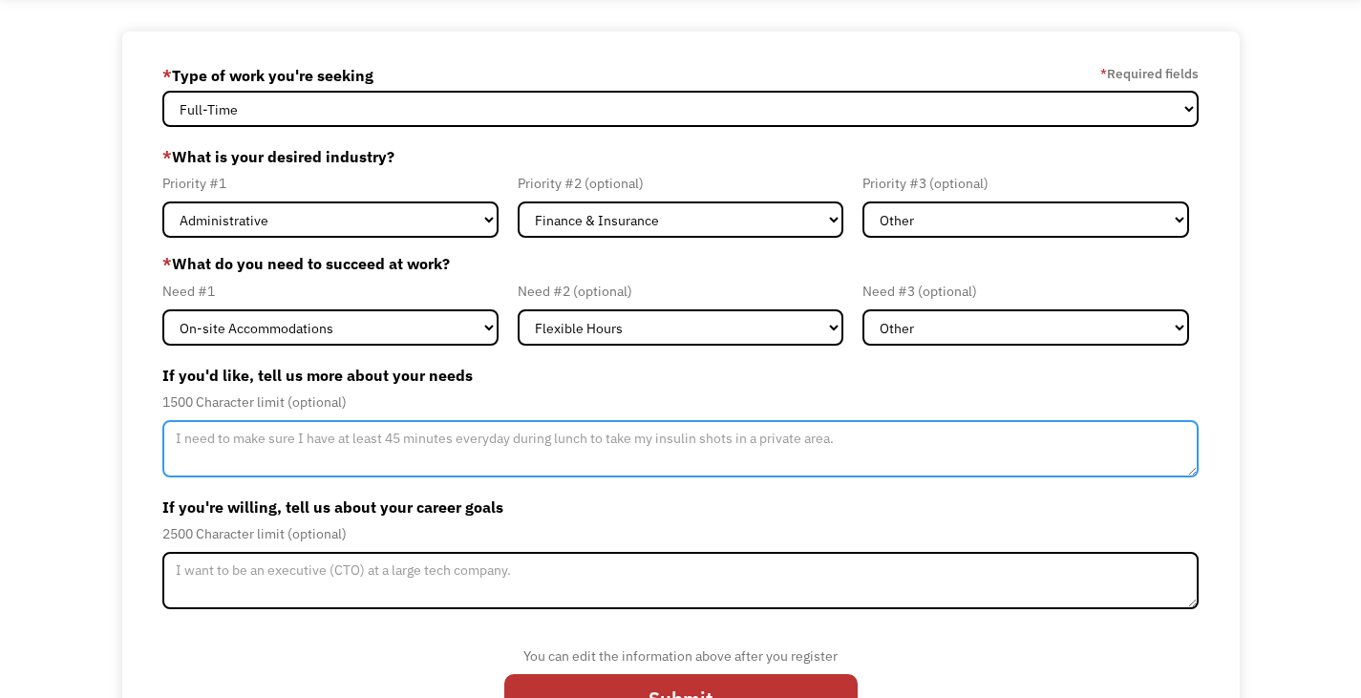
click at [262, 442] on textarea "Member-Update-Form-Step2" at bounding box center [680, 448] width 1036 height 57
click at [266, 442] on textarea "Member-Update-Form-Step2" at bounding box center [680, 448] width 1036 height 57
type textarea "I"
click at [857, 433] on textarea "I need to make sure that the work environment is left hand use friendly, as wel…" at bounding box center [680, 448] width 1036 height 57
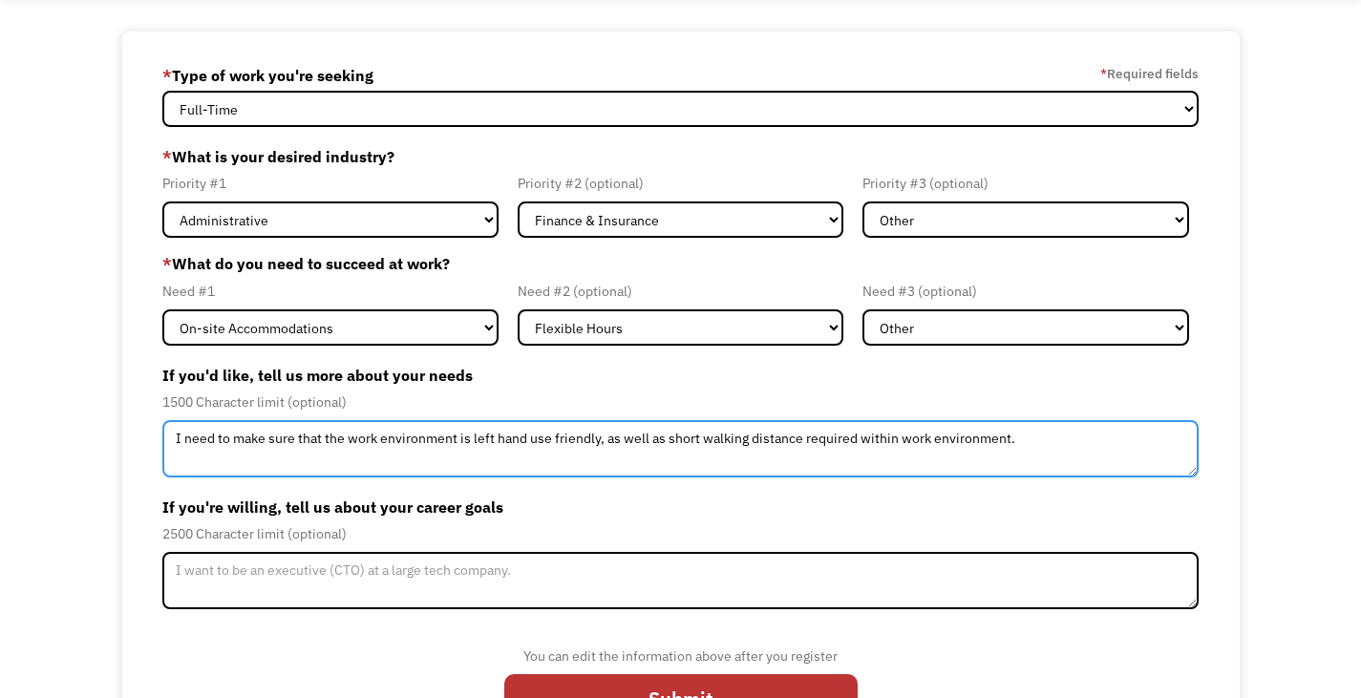
click at [1034, 434] on textarea "I need to make sure that the work environment is left hand use friendly, as wel…" at bounding box center [680, 448] width 1036 height 57
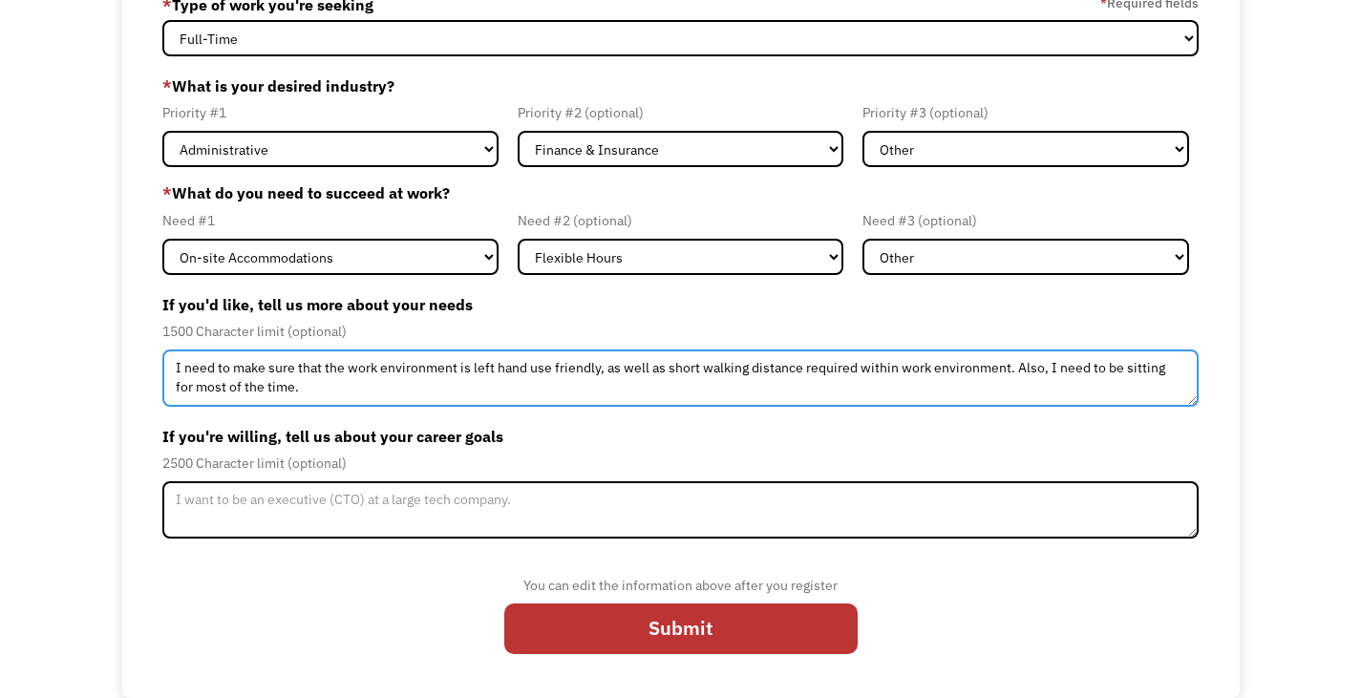
drag, startPoint x: 801, startPoint y: 367, endPoint x: 669, endPoint y: 371, distance: 132.8
click at [669, 371] on textarea "I need to make sure that the work environment is left hand use friendly, as wel…" at bounding box center [680, 378] width 1036 height 57
type textarea "I need to make sure that the work environment is left hand use friendly, as wel…"
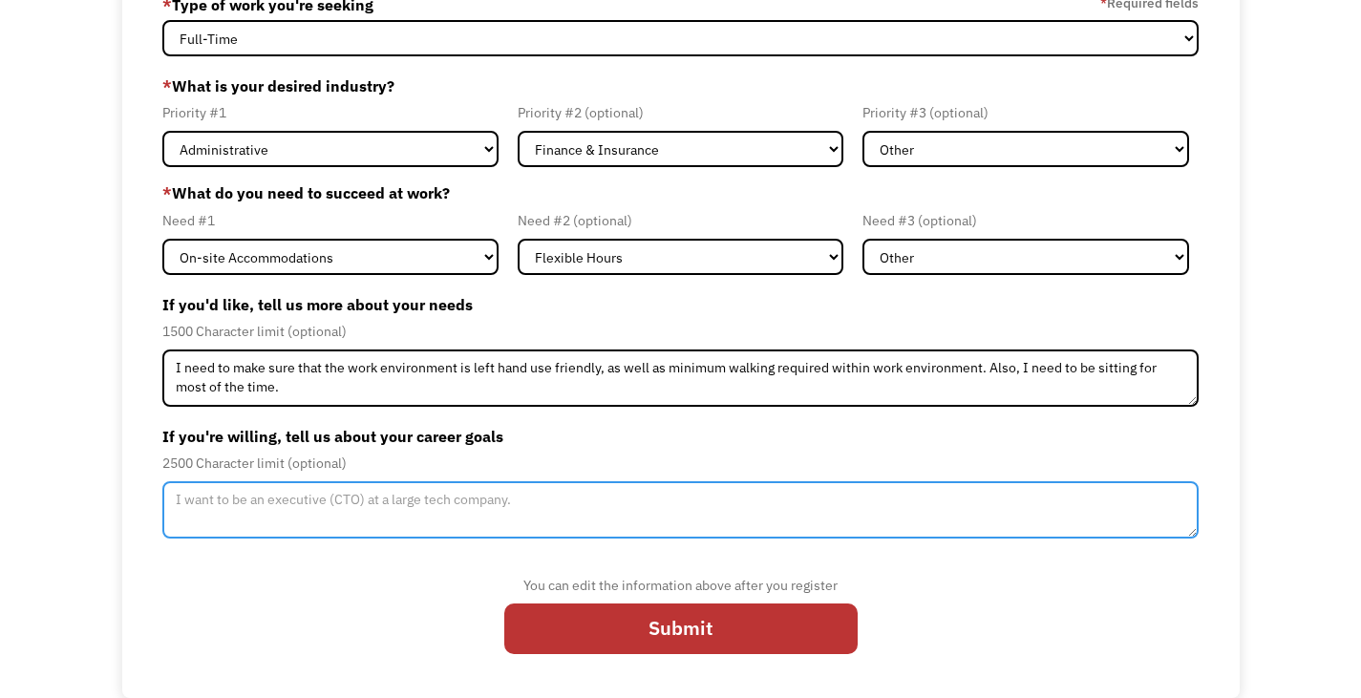
click at [347, 509] on textarea "Member-Update-Form-Step2" at bounding box center [680, 509] width 1036 height 57
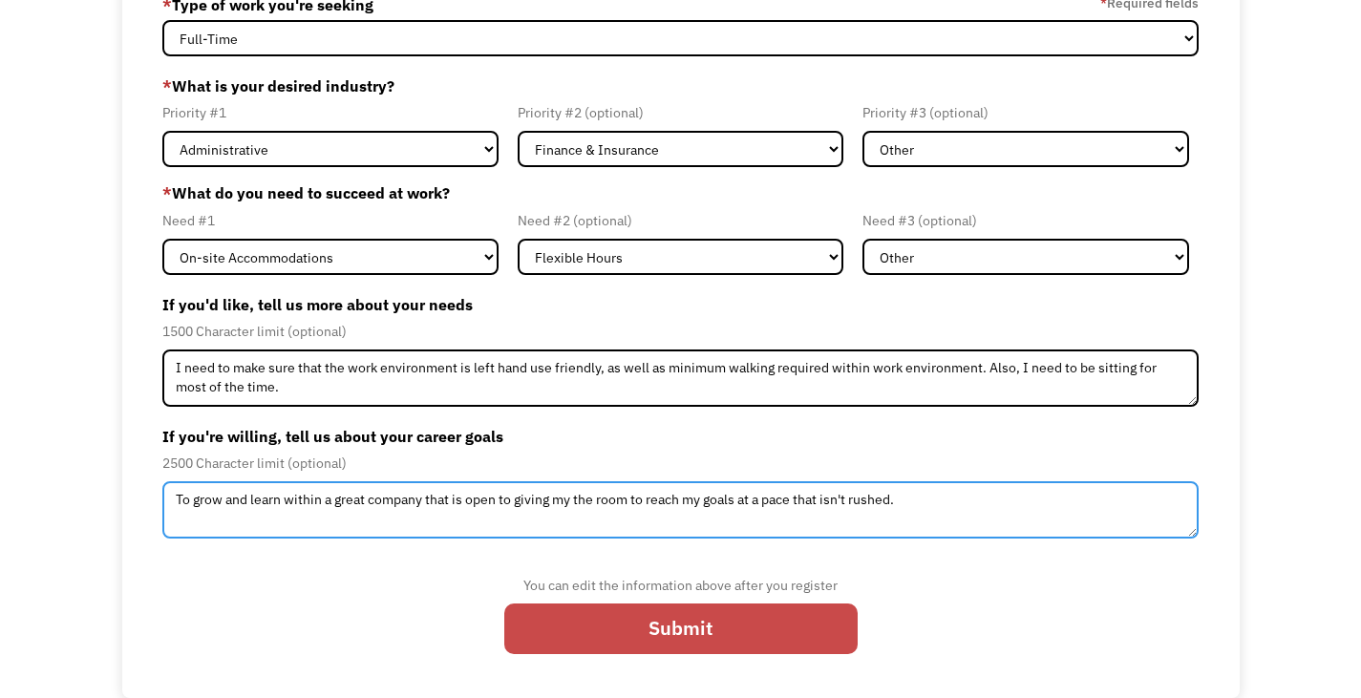
type textarea "To grow and learn within a great company that is open to giving my the room to …"
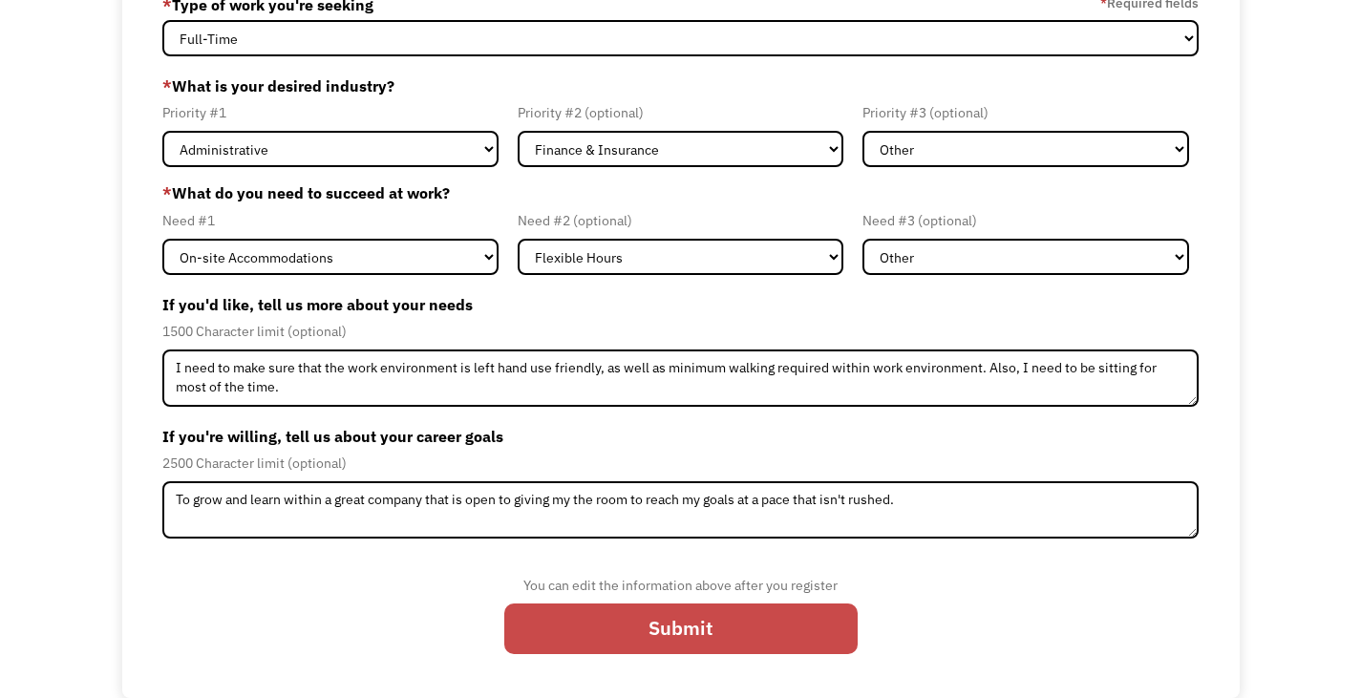
click at [647, 625] on input "Submit" at bounding box center [680, 629] width 353 height 51
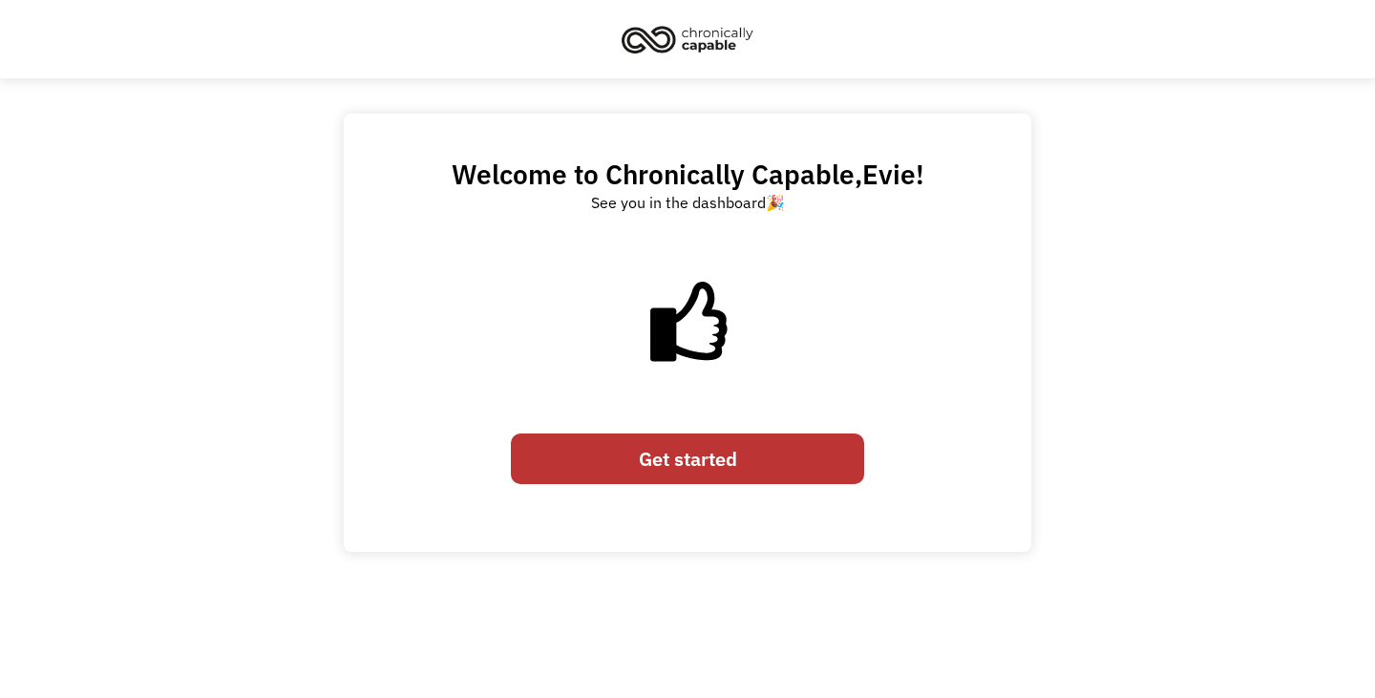
click at [708, 468] on link "Get started" at bounding box center [687, 459] width 353 height 51
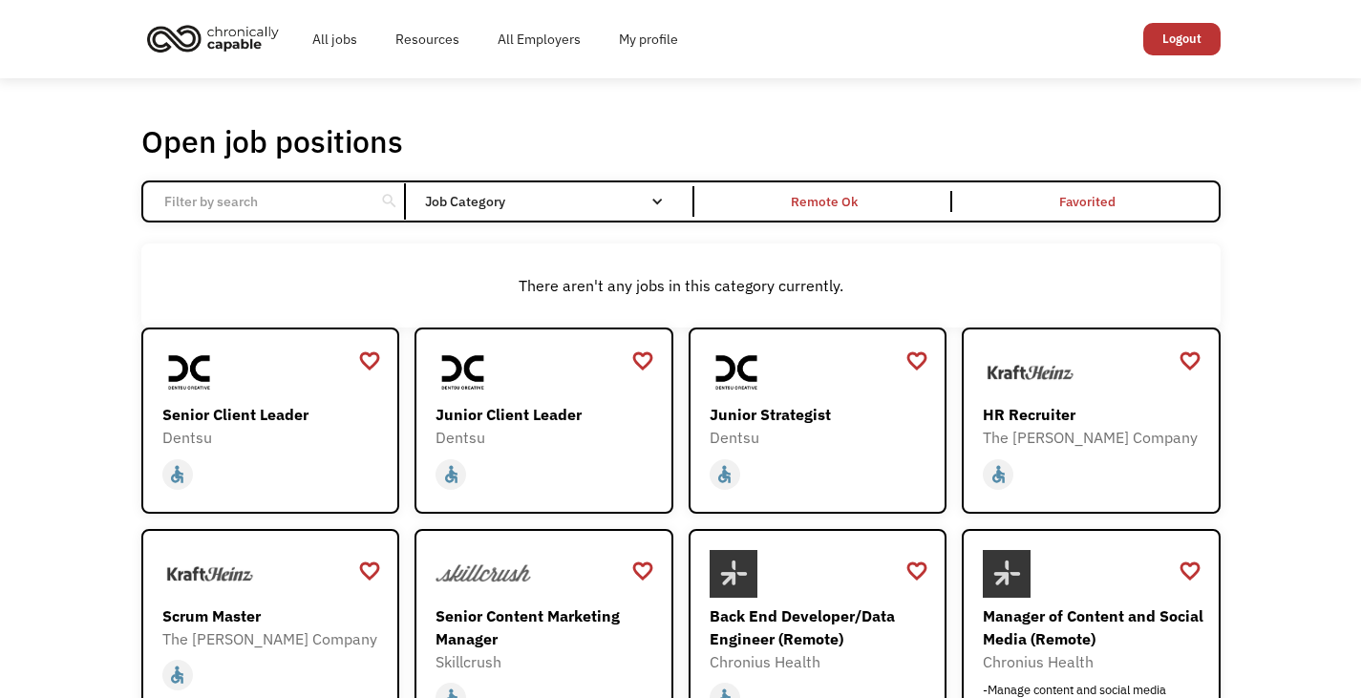
click at [205, 200] on input "Email Form" at bounding box center [259, 201] width 213 height 36
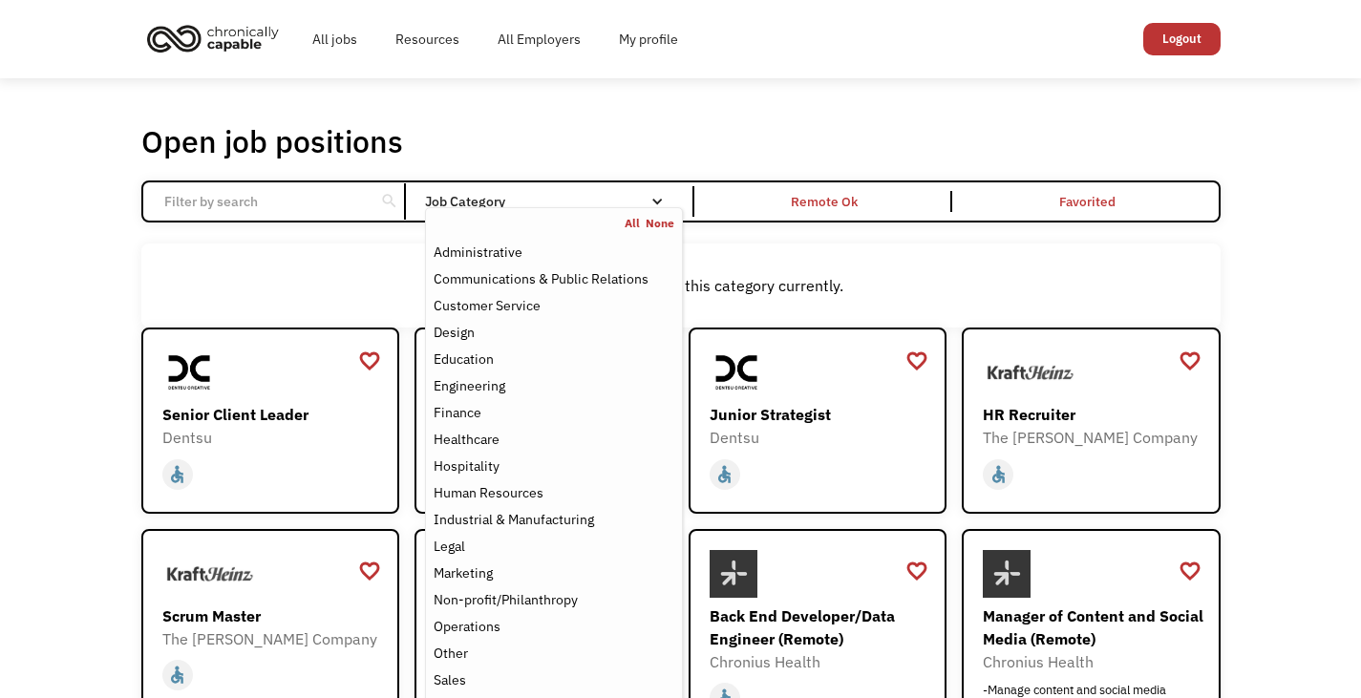
click at [650, 197] on div "Email Form" at bounding box center [656, 201] width 13 height 13
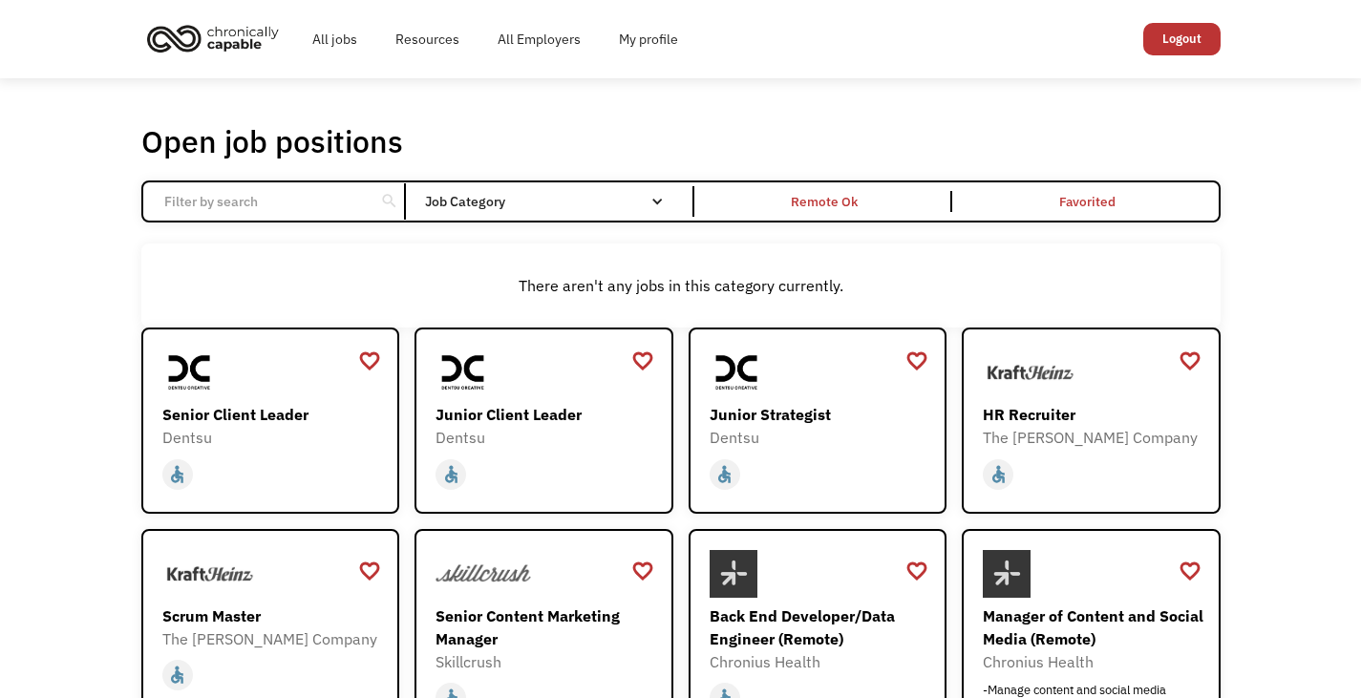
click at [650, 197] on div "Email Form" at bounding box center [656, 201] width 13 height 13
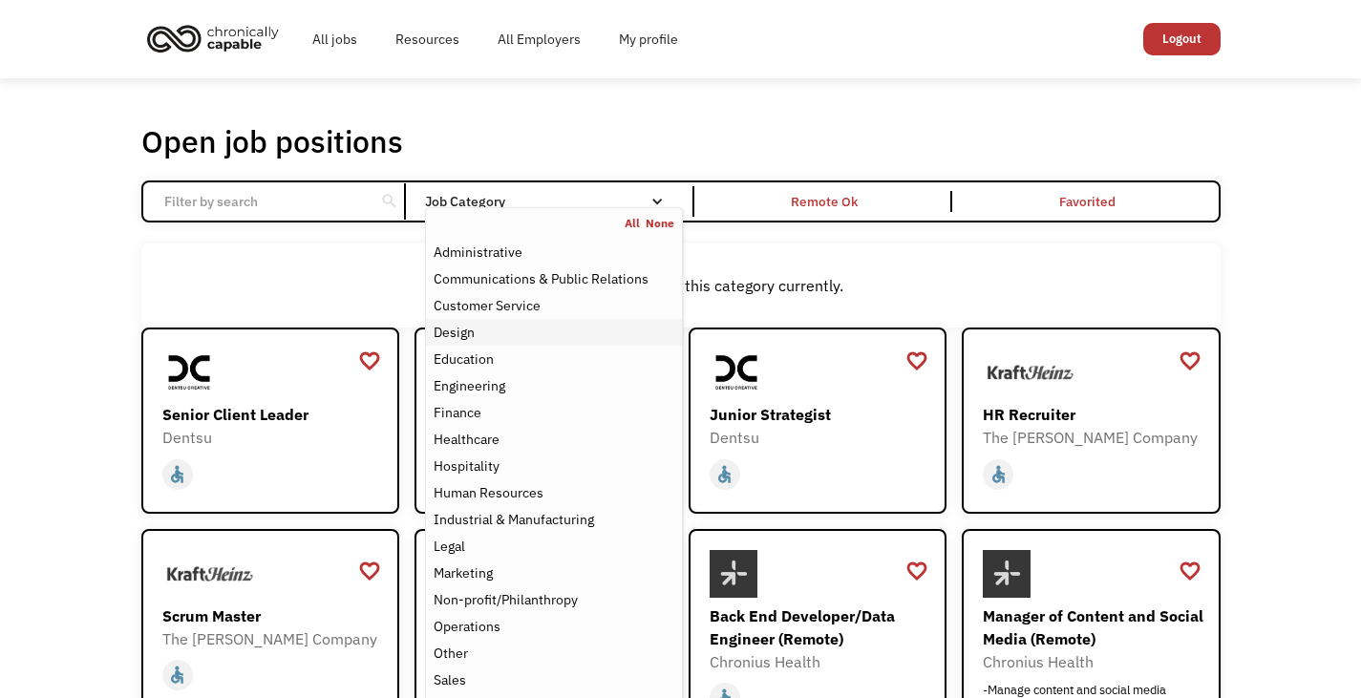
scroll to position [96, 0]
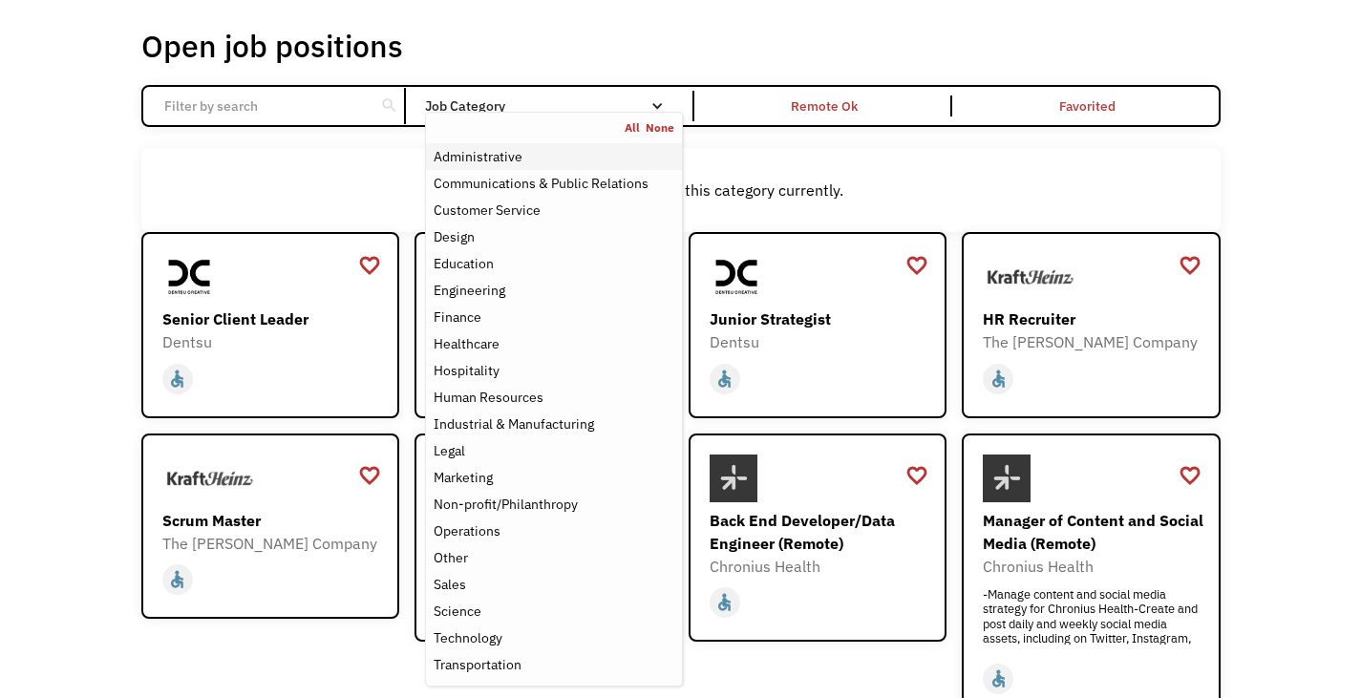
click at [468, 152] on div "Administrative" at bounding box center [478, 156] width 89 height 23
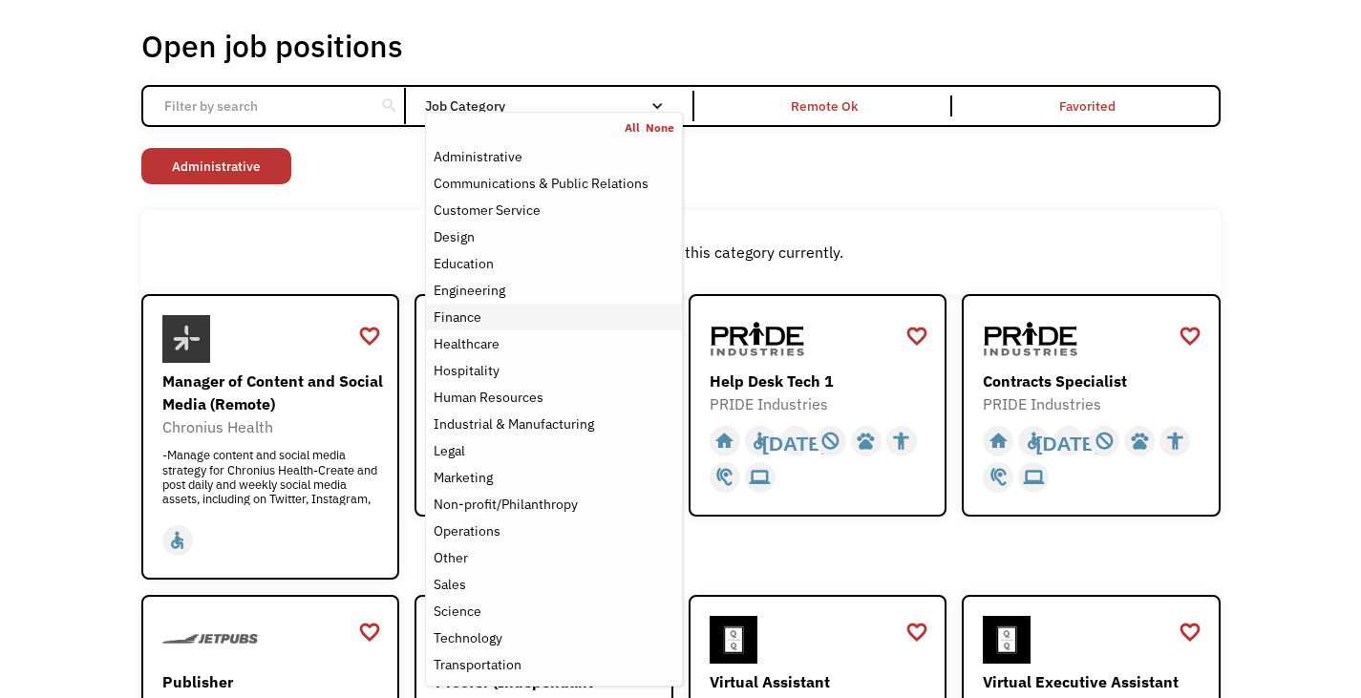
click at [475, 311] on div "Finance" at bounding box center [458, 317] width 48 height 23
click at [474, 564] on div "Other" at bounding box center [554, 557] width 240 height 23
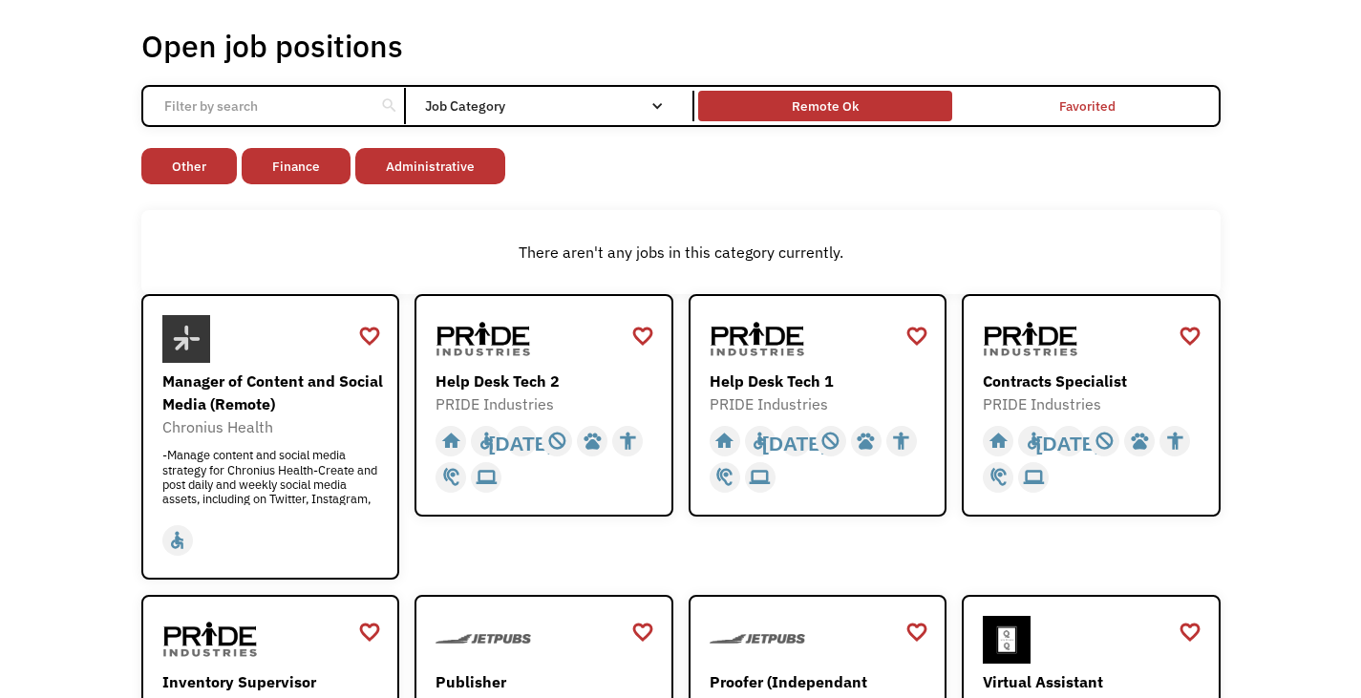
click at [923, 112] on div "Remote Ok" at bounding box center [825, 106] width 254 height 21
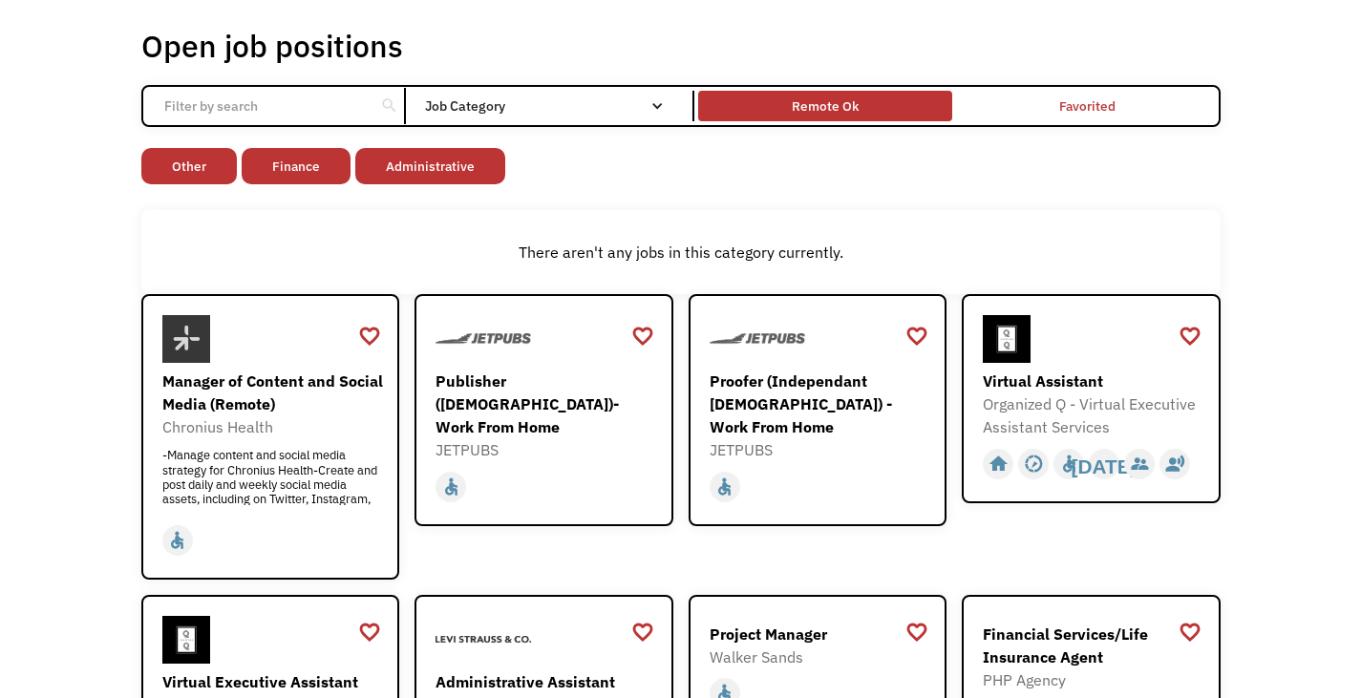
click at [900, 96] on div "Remote Ok" at bounding box center [825, 106] width 254 height 21
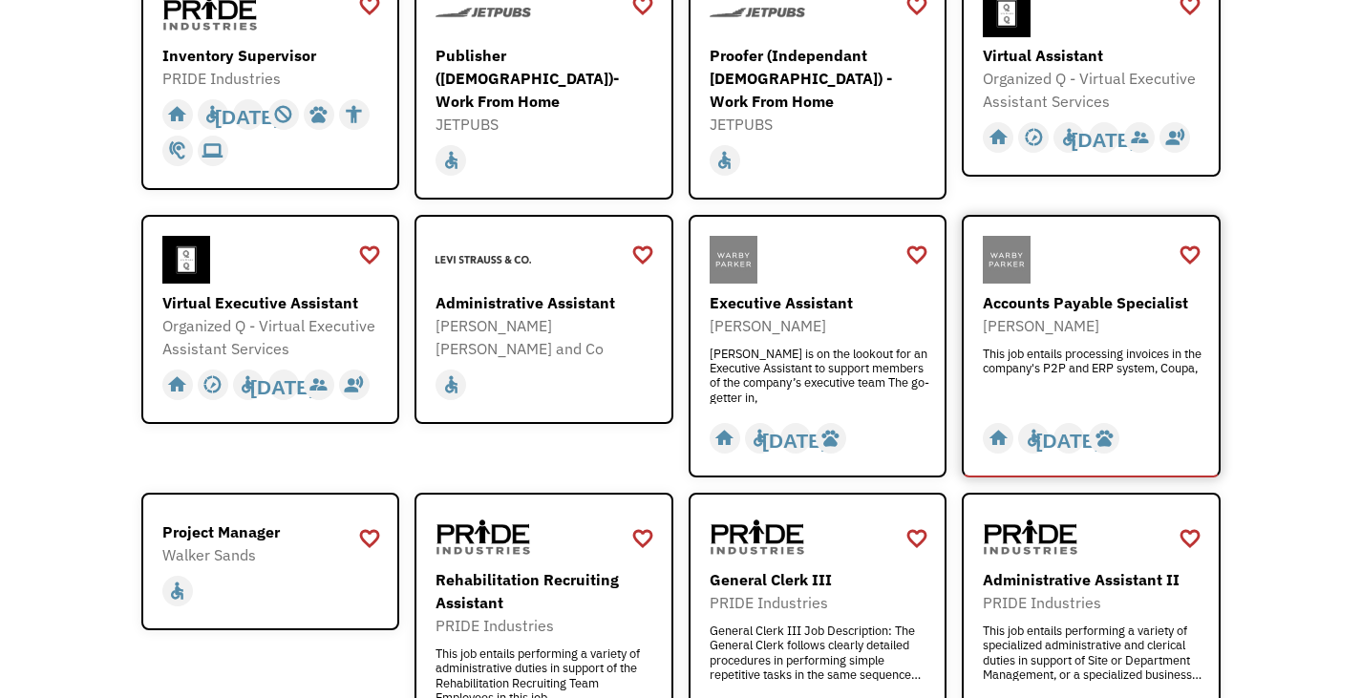
scroll to position [764, 0]
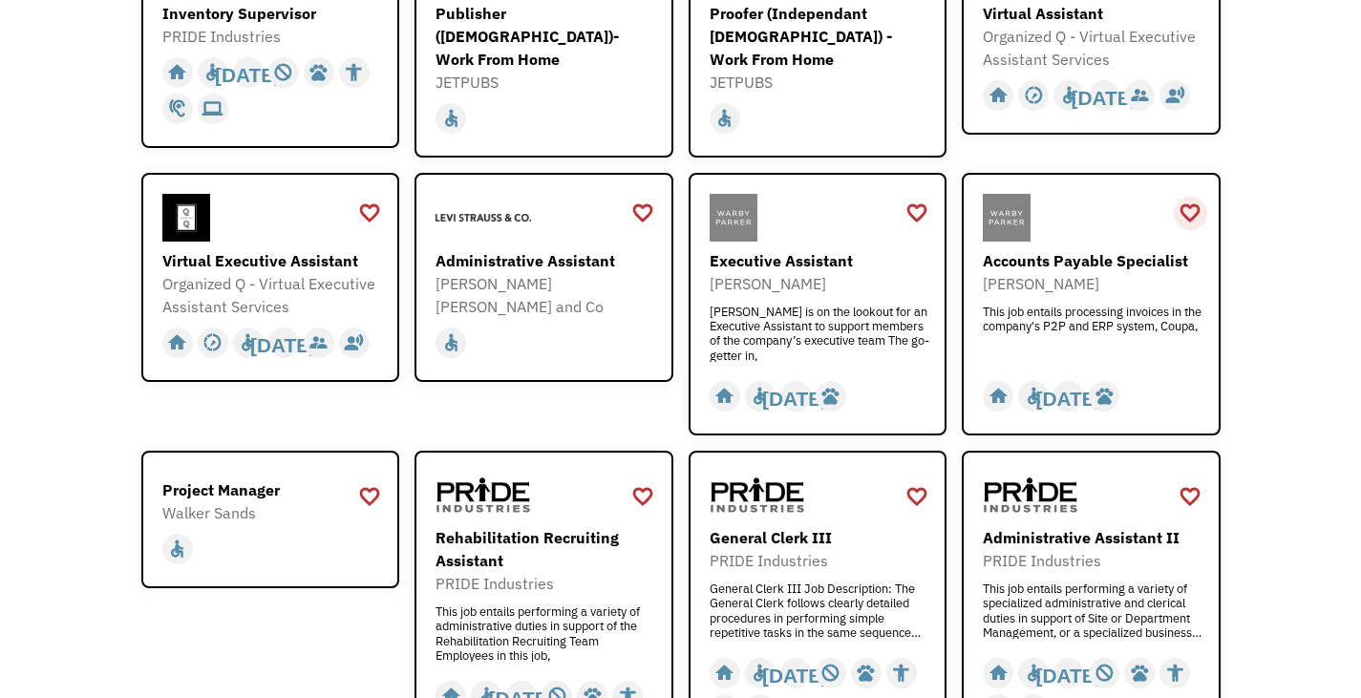
click at [1193, 204] on div "favorite_border" at bounding box center [1190, 213] width 23 height 29
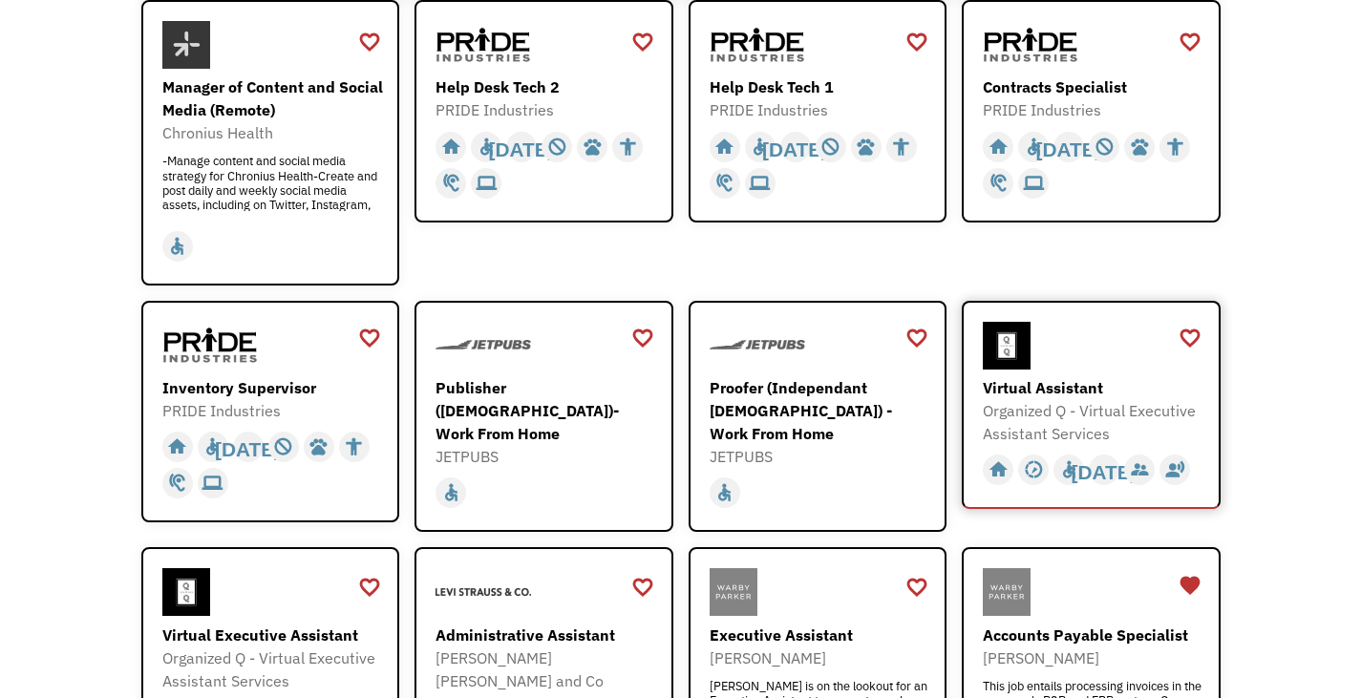
scroll to position [504, 0]
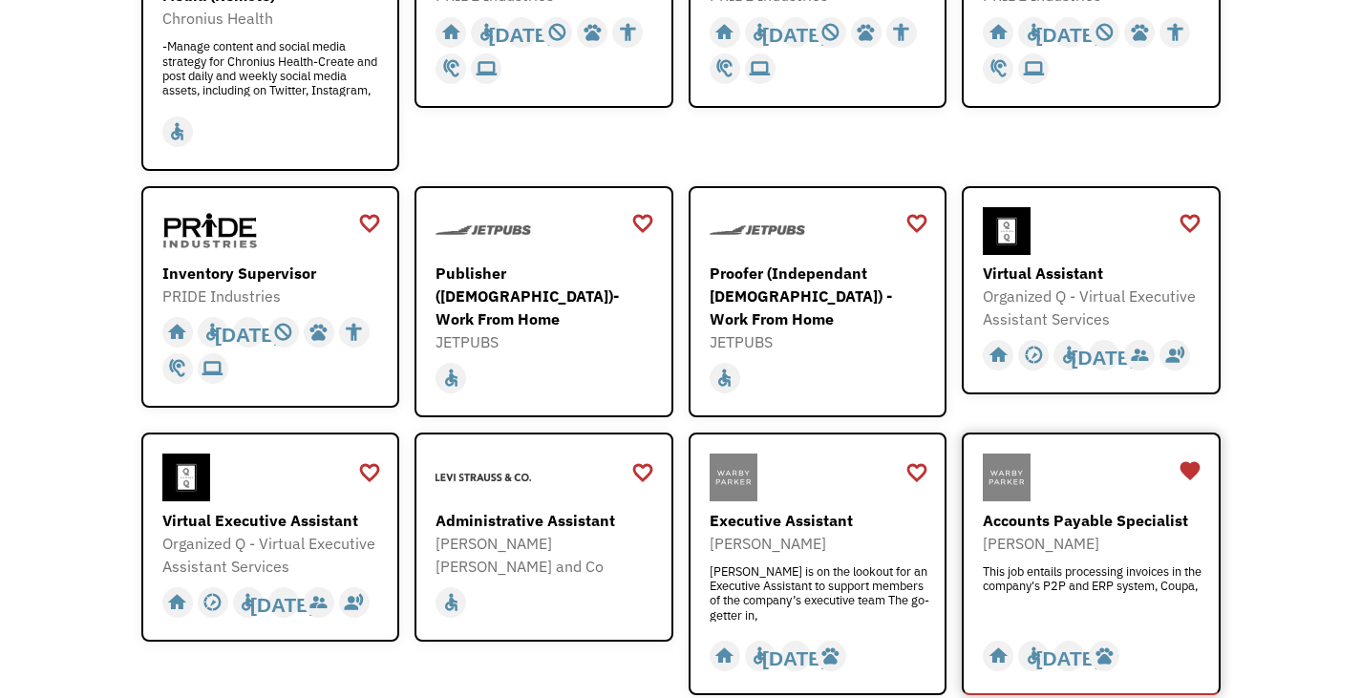
click at [1058, 517] on div "Accounts Payable Specialist" at bounding box center [1094, 520] width 222 height 23
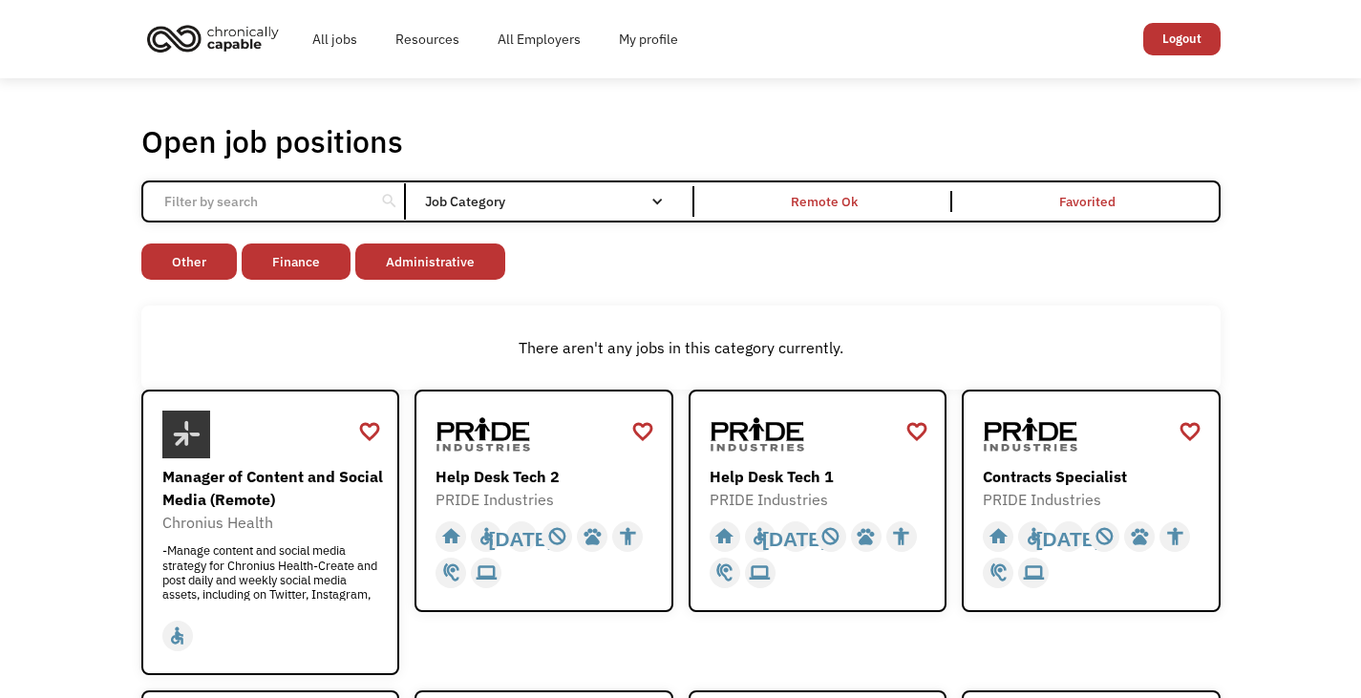
click at [1184, 32] on link "Logout" at bounding box center [1181, 39] width 77 height 32
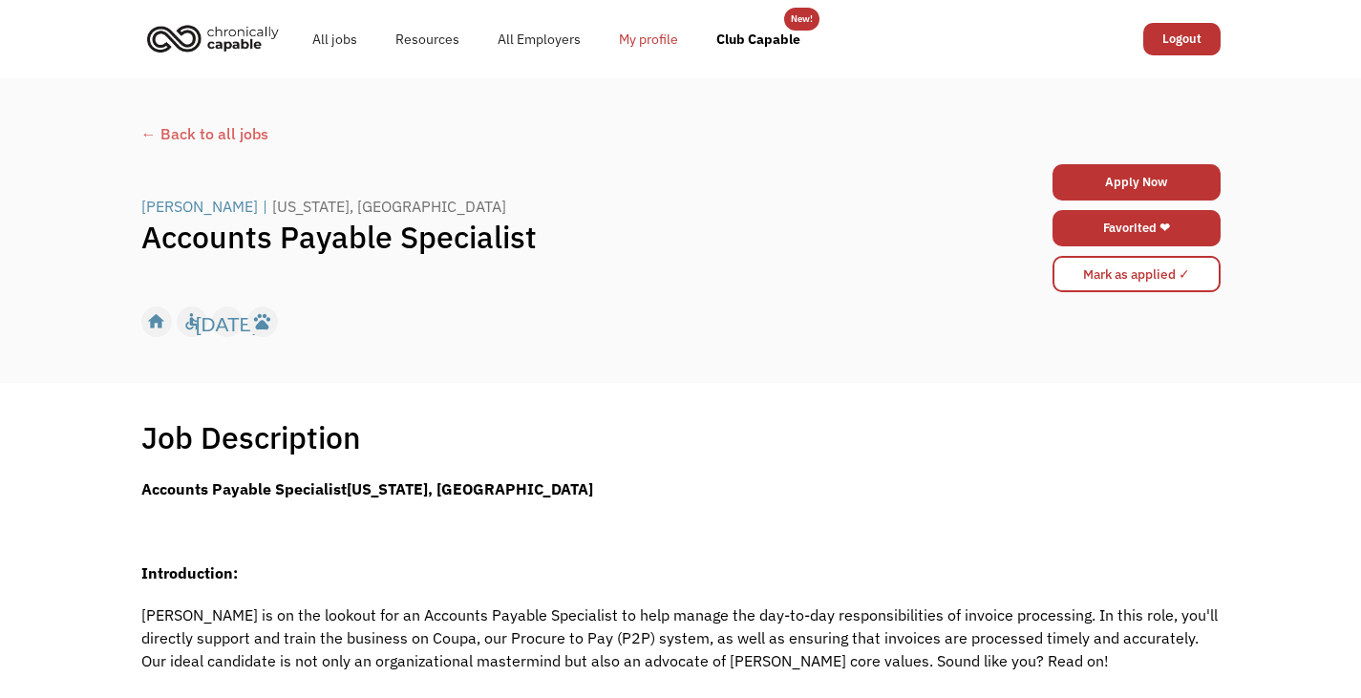
click at [628, 39] on link "My profile" at bounding box center [648, 39] width 97 height 61
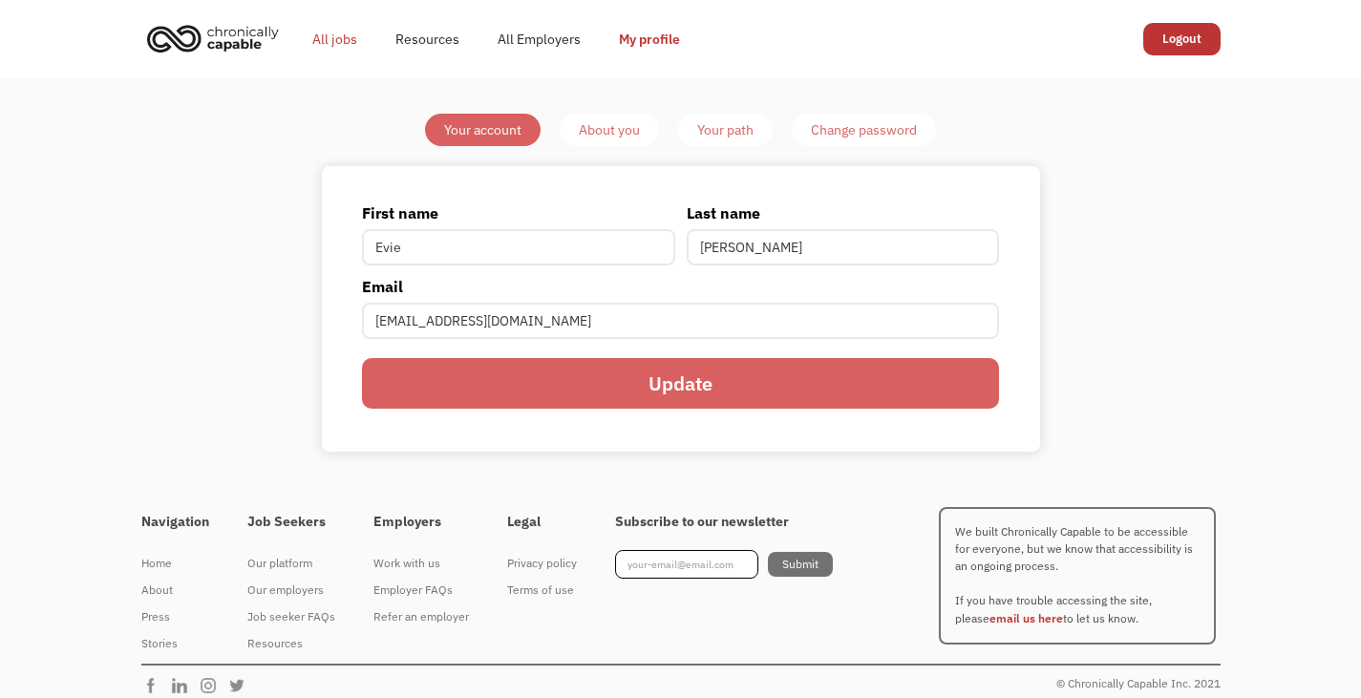
click at [343, 41] on link "All jobs" at bounding box center [334, 39] width 83 height 61
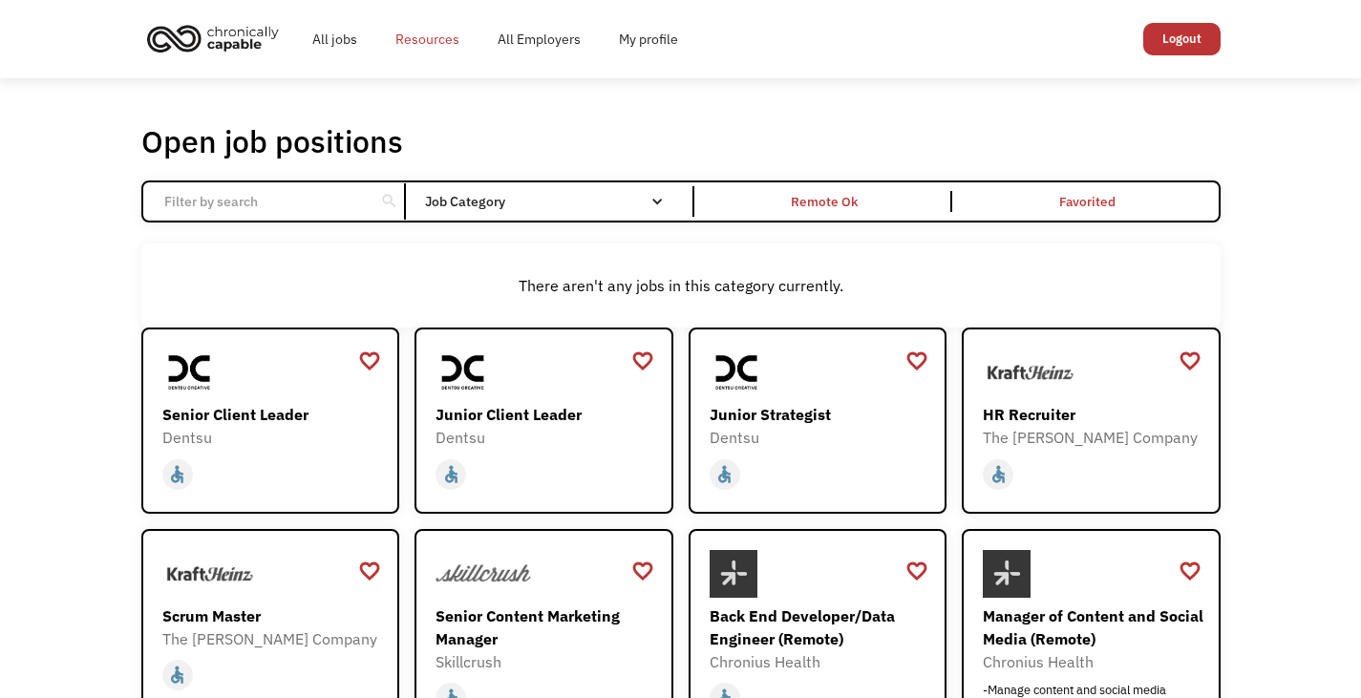
click at [428, 32] on link "Resources" at bounding box center [427, 39] width 102 height 61
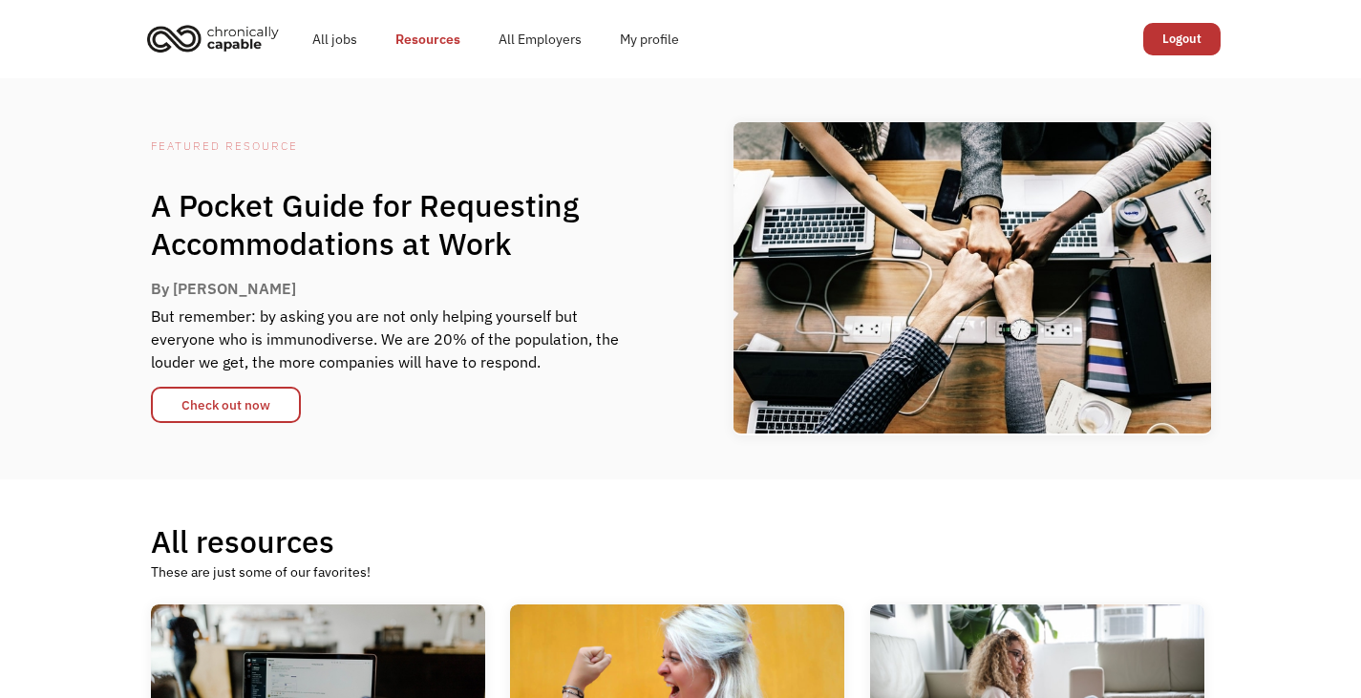
click at [1179, 32] on link "Logout" at bounding box center [1181, 39] width 77 height 32
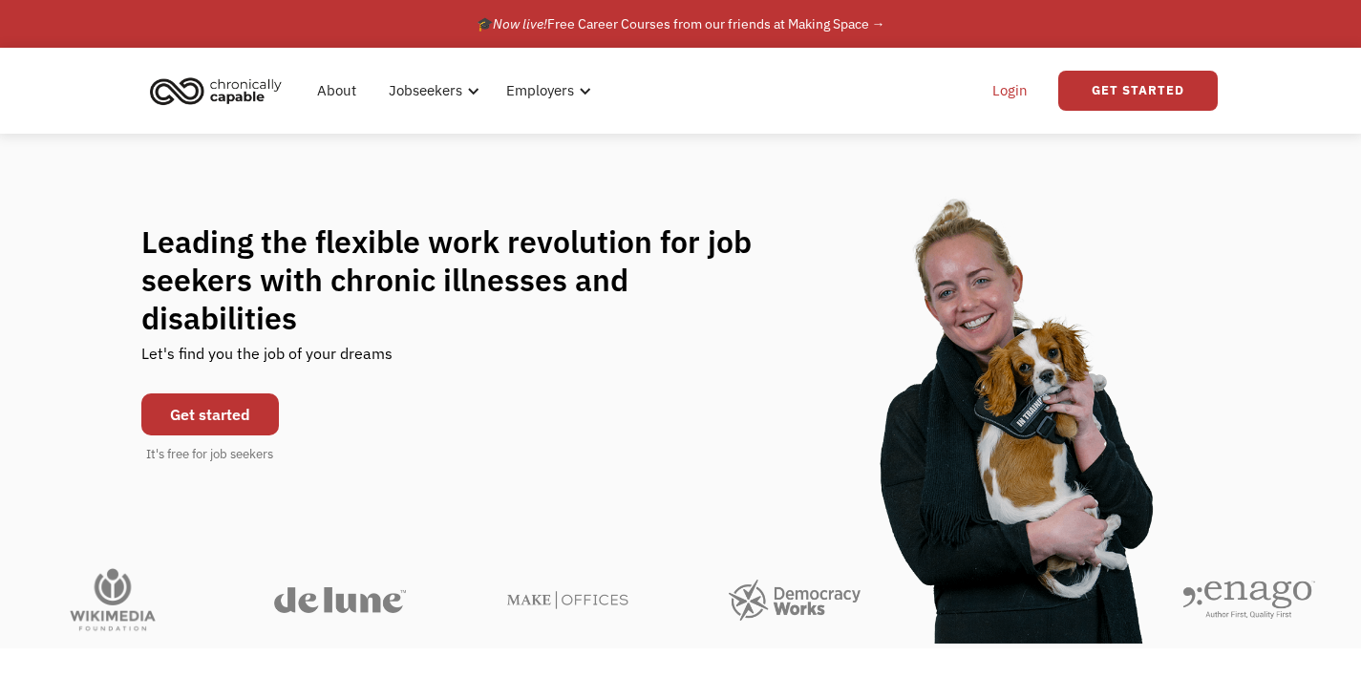
click at [1011, 88] on link "Login" at bounding box center [1010, 90] width 58 height 61
